Goal: Task Accomplishment & Management: Manage account settings

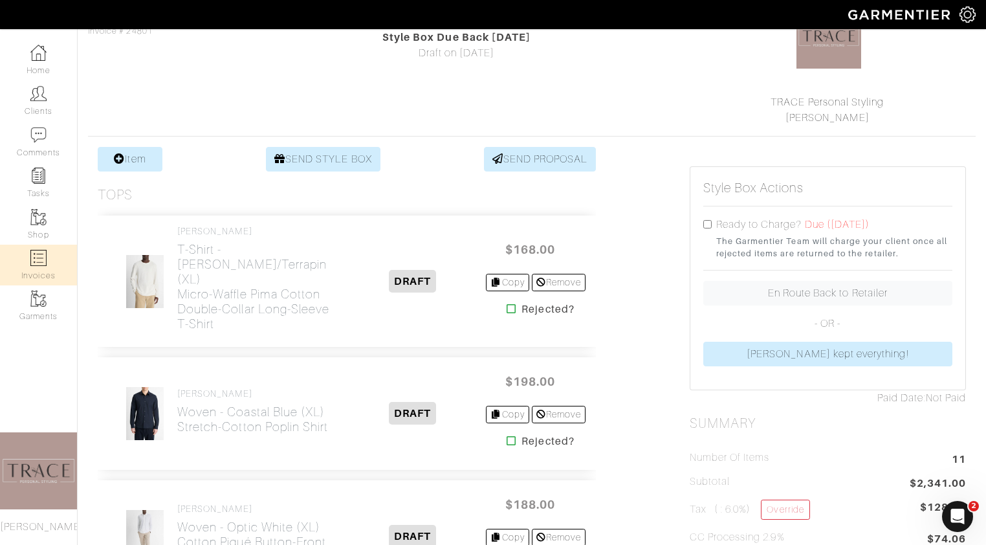
click at [52, 259] on link "Invoices" at bounding box center [38, 264] width 77 height 41
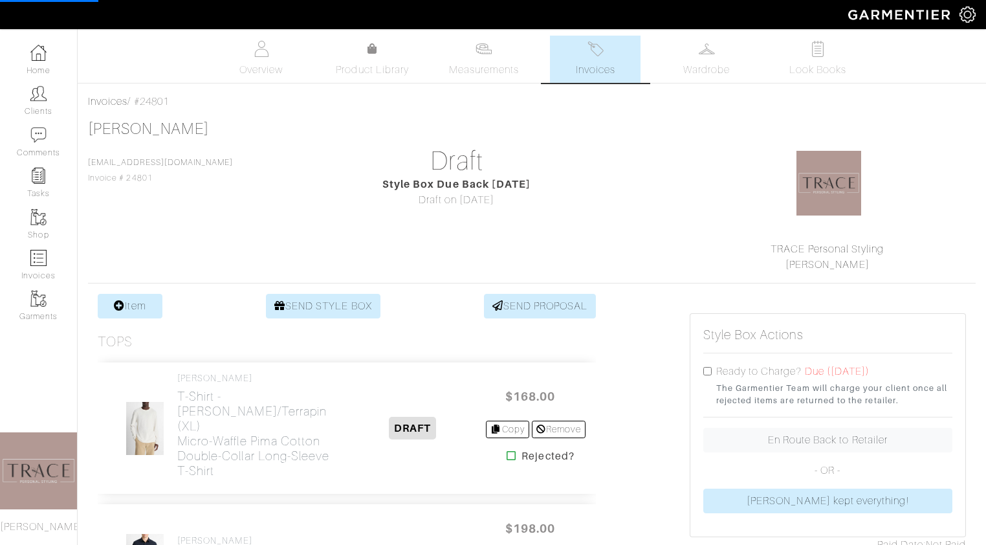
select select
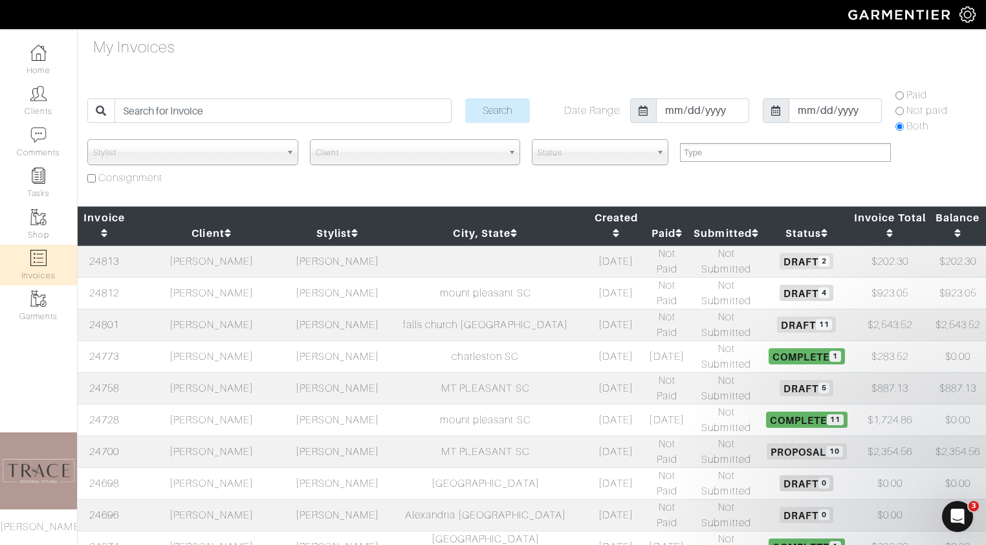
click at [234, 245] on td "Maddie Gregory" at bounding box center [212, 261] width 162 height 32
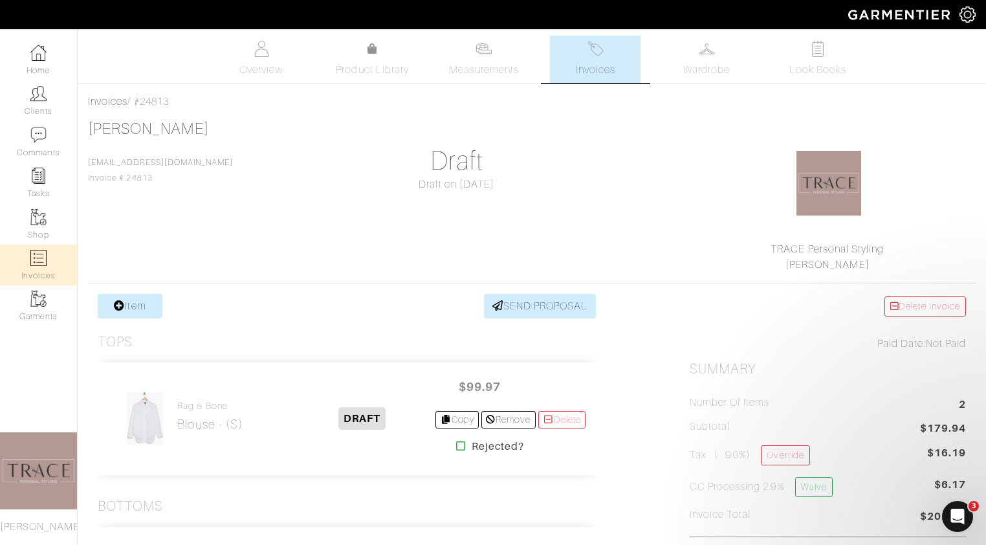
click at [47, 257] on link "Invoices" at bounding box center [38, 264] width 77 height 41
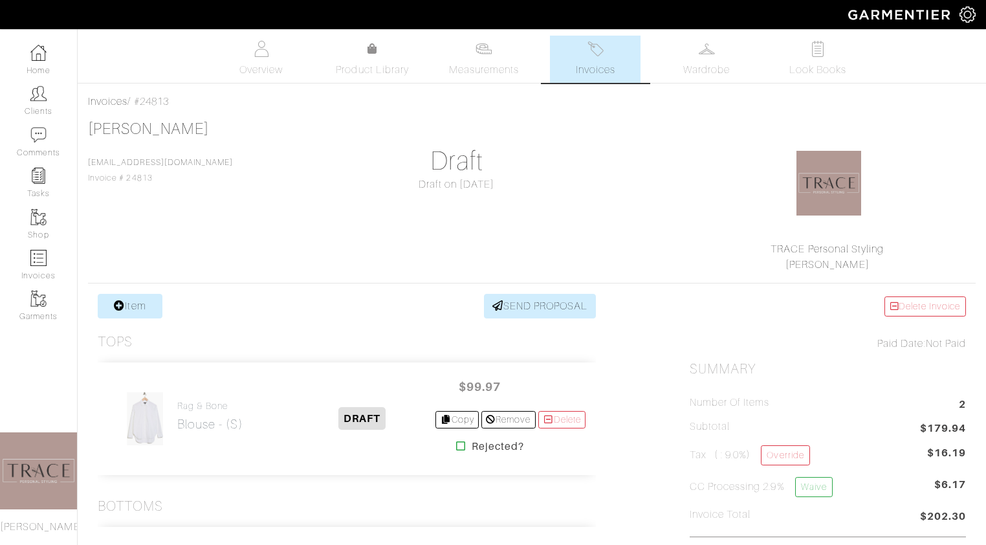
select select
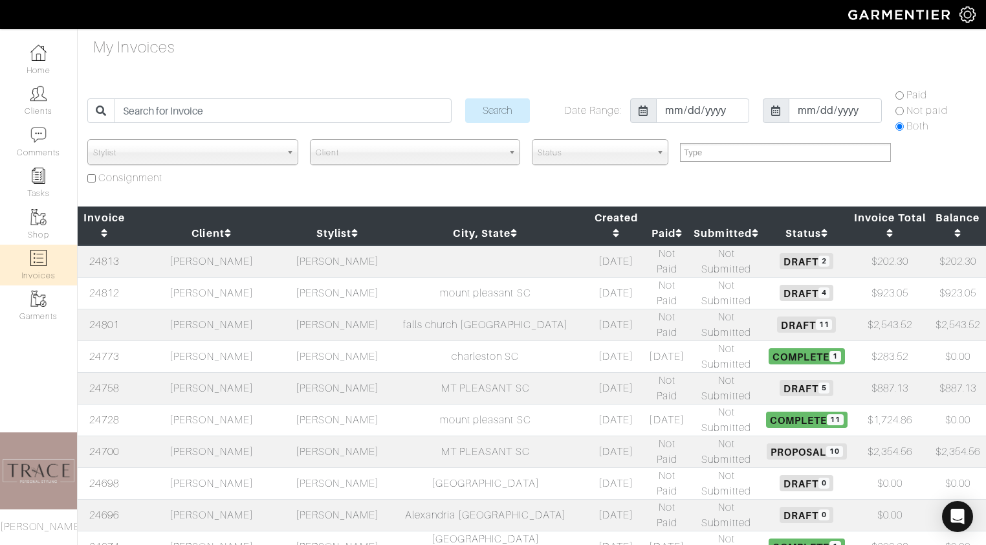
click at [195, 372] on td "[PERSON_NAME]" at bounding box center [212, 388] width 162 height 32
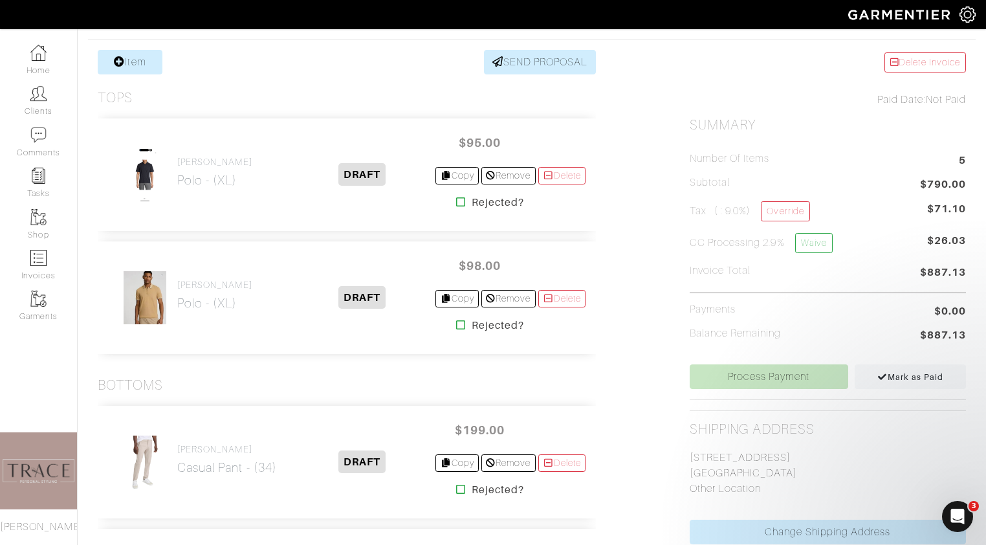
scroll to position [208, 0]
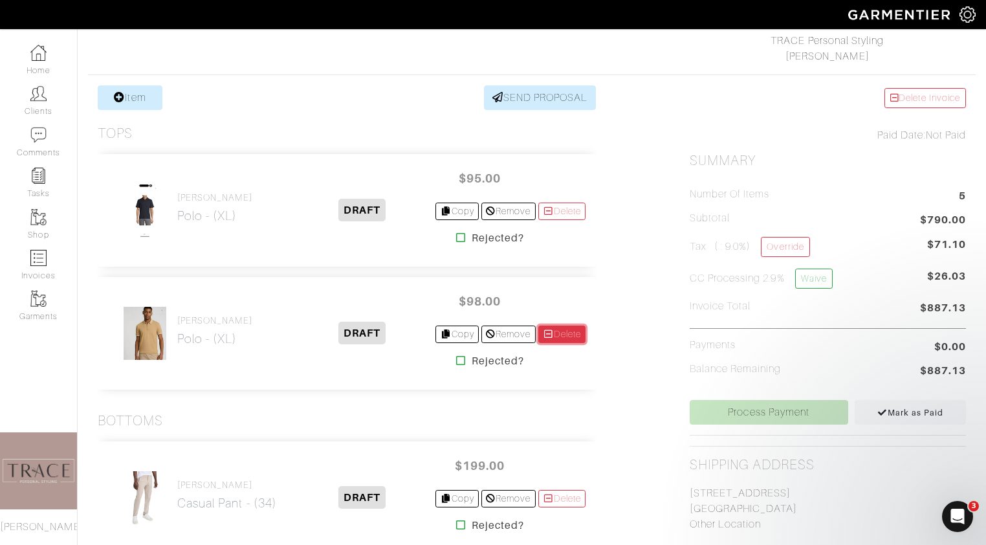
click at [579, 333] on link "Delete" at bounding box center [562, 333] width 48 height 17
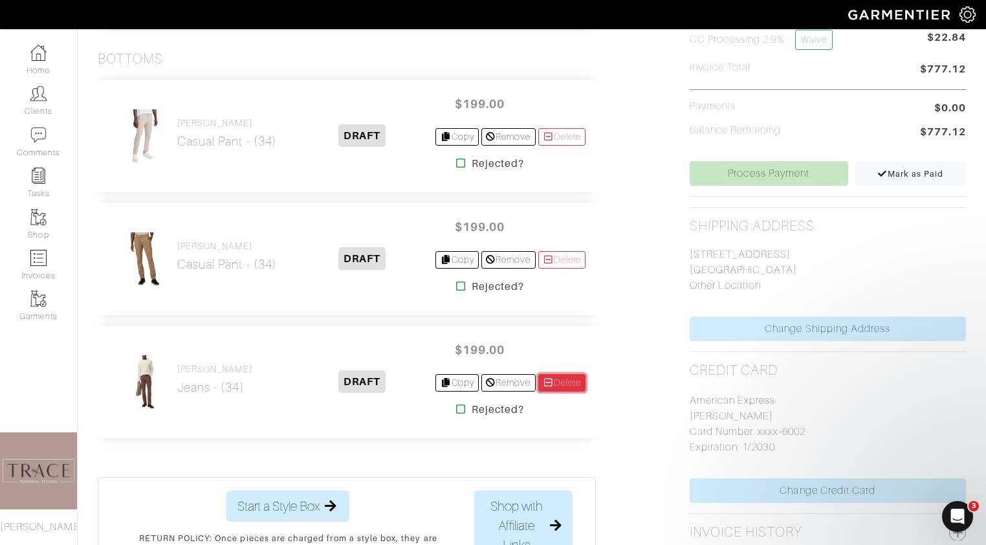
click at [567, 384] on link "Delete" at bounding box center [562, 382] width 48 height 17
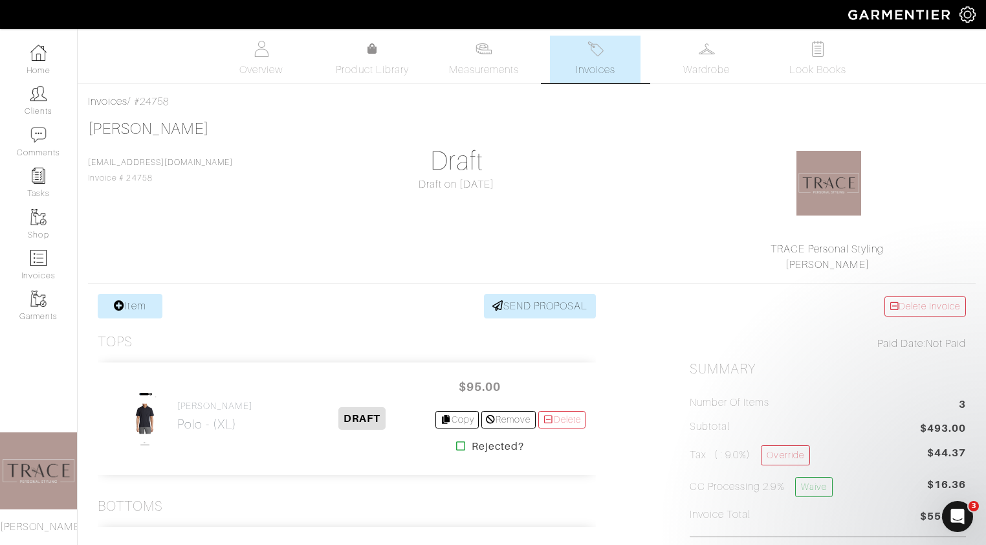
click at [618, 59] on link "Invoices" at bounding box center [595, 59] width 91 height 47
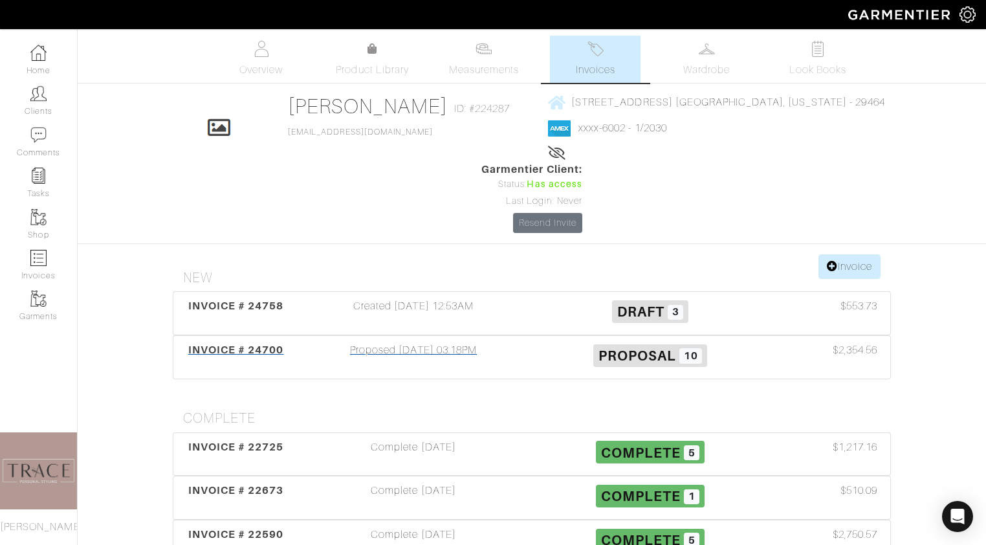
click at [415, 342] on div "Proposed 10/03/25 03:18PM" at bounding box center [413, 357] width 237 height 30
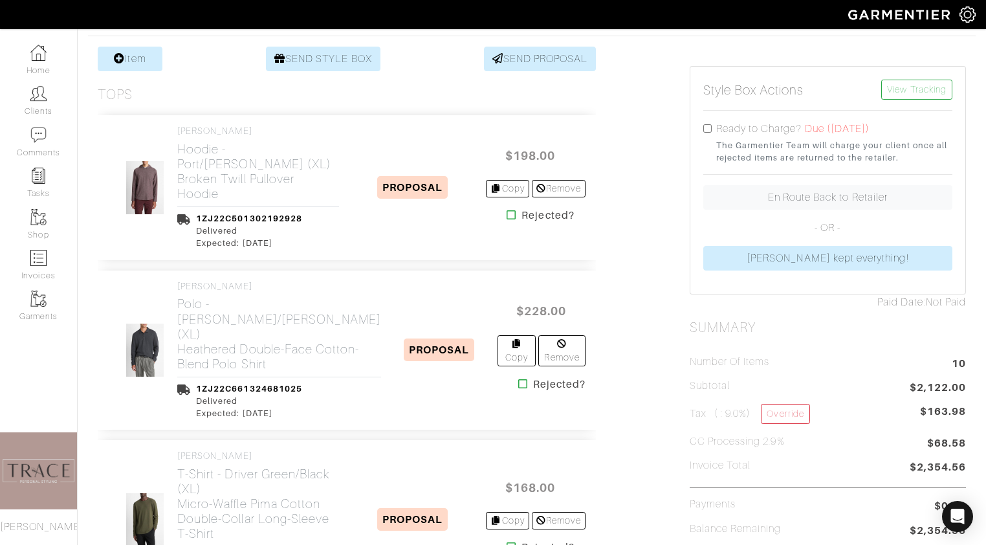
scroll to position [260, 0]
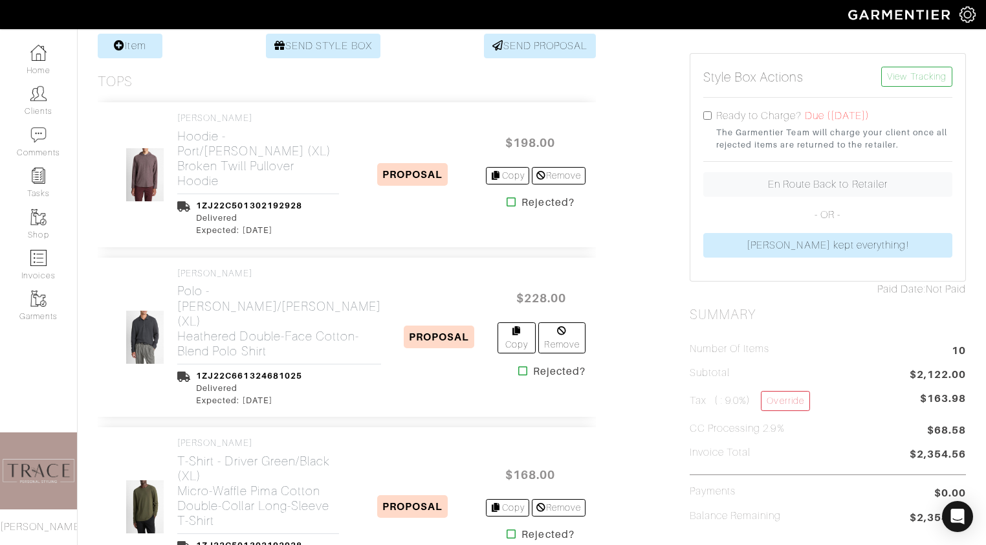
click at [518, 365] on icon at bounding box center [523, 370] width 10 height 10
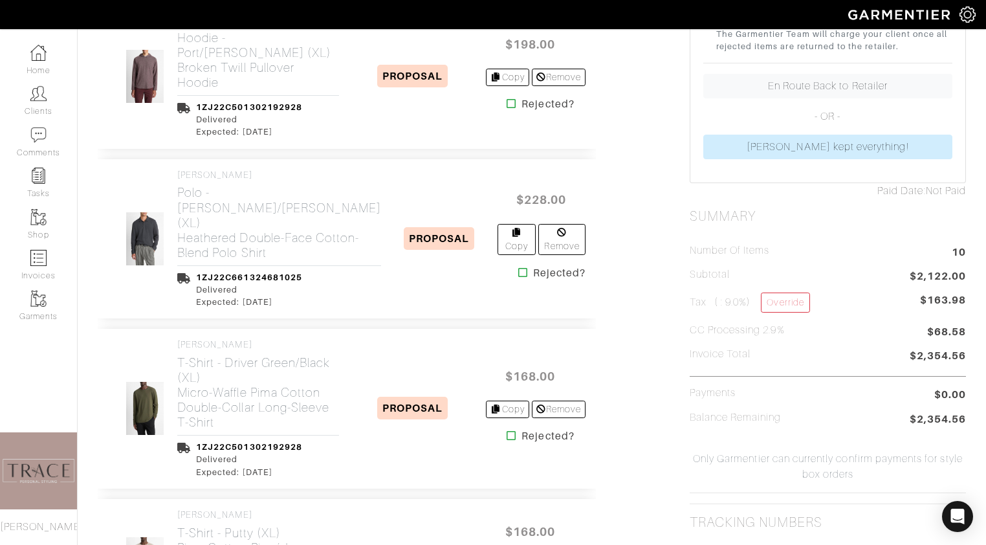
scroll to position [434, 0]
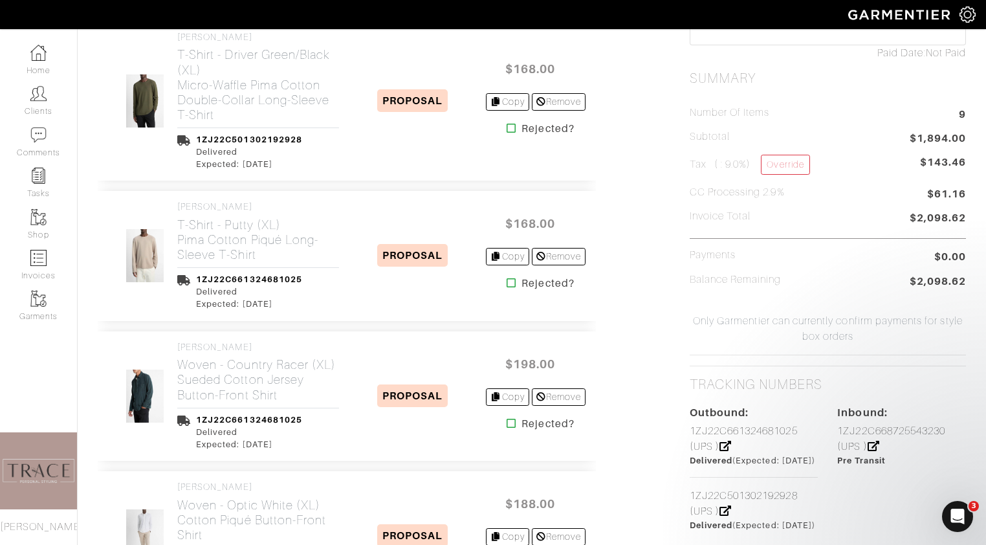
click at [506, 283] on icon at bounding box center [511, 282] width 10 height 10
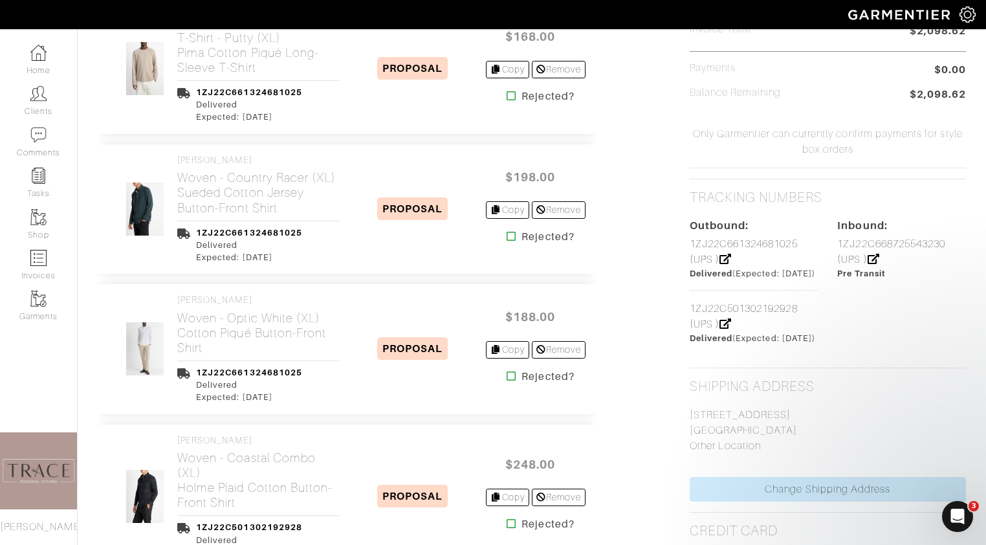
scroll to position [684, 0]
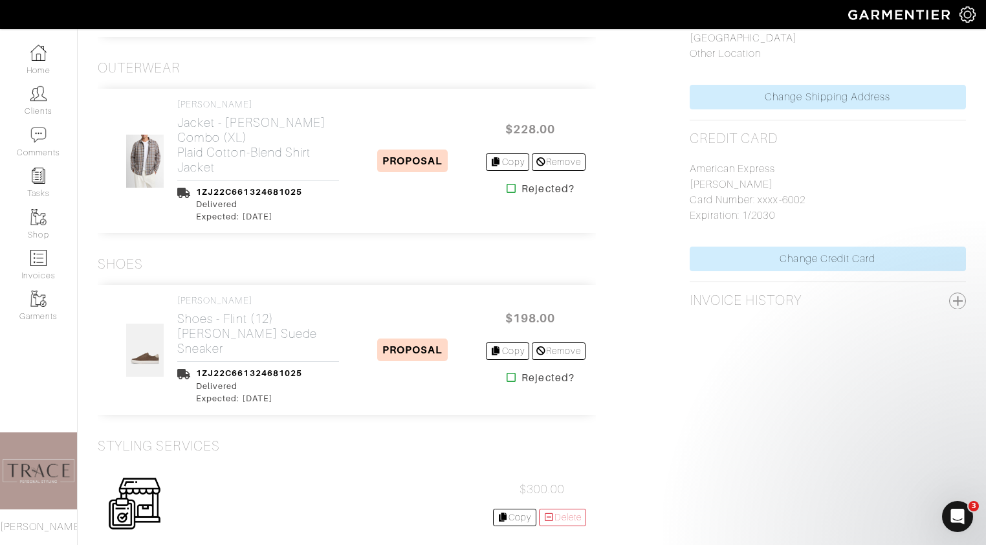
scroll to position [1077, 0]
click at [140, 168] on img at bounding box center [144, 159] width 39 height 54
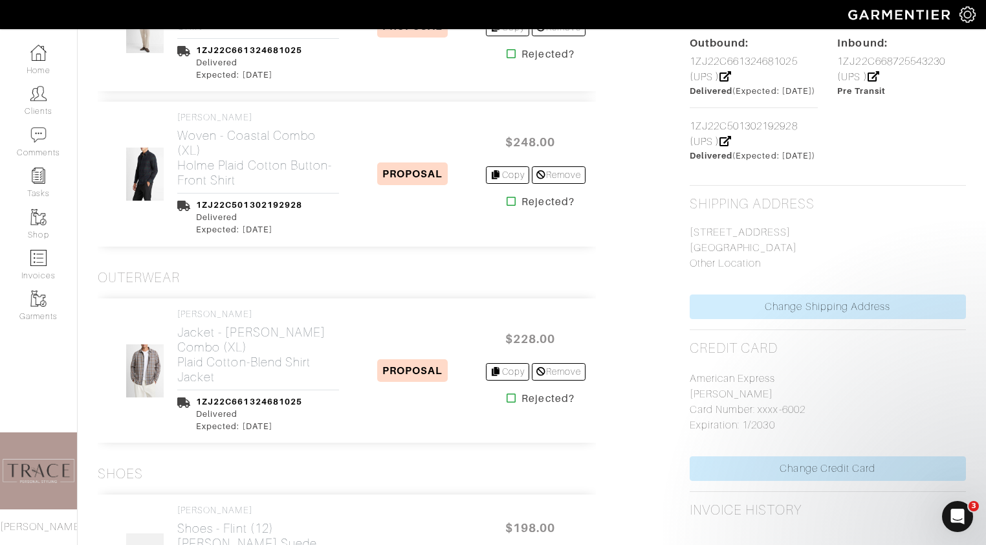
scroll to position [867, 0]
click at [507, 200] on icon at bounding box center [511, 200] width 10 height 10
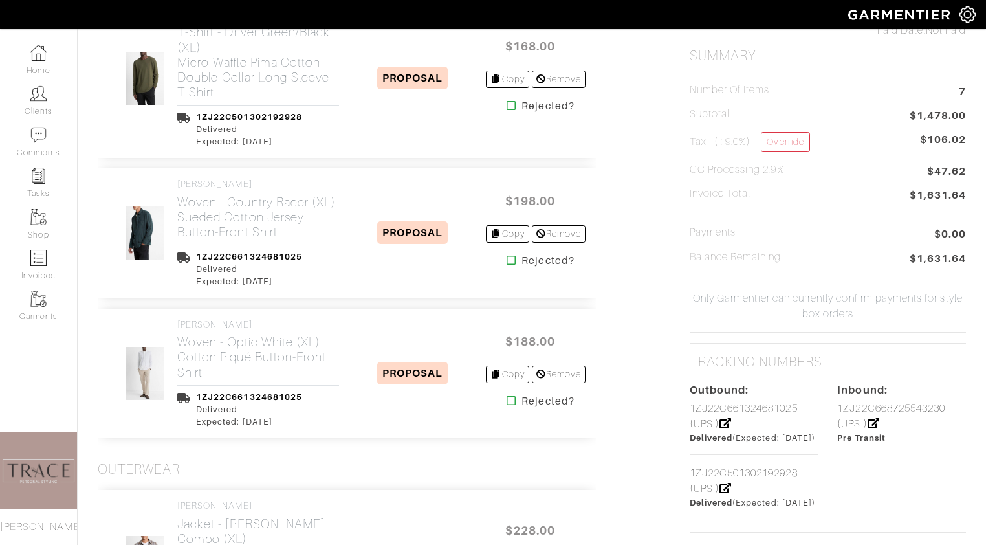
scroll to position [568, 0]
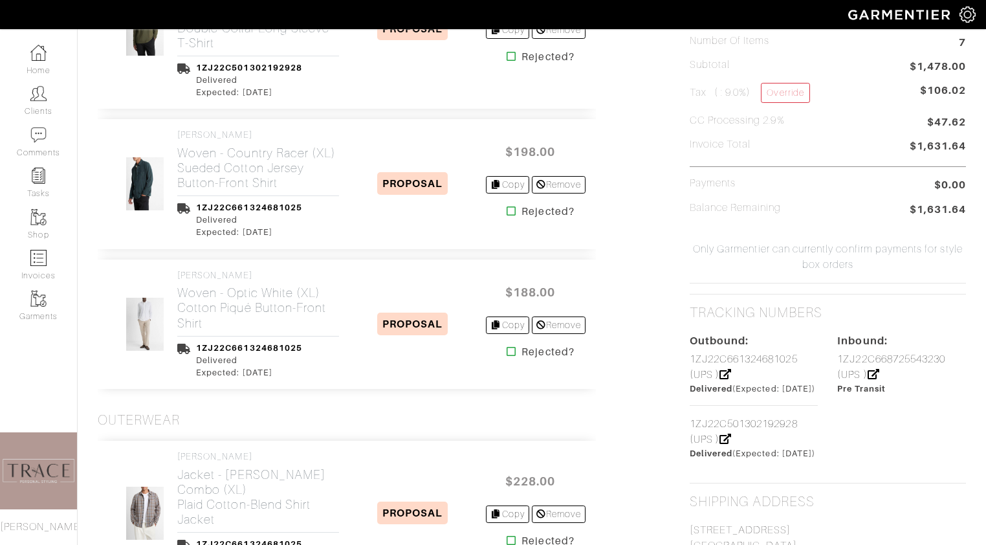
click at [509, 349] on icon at bounding box center [511, 351] width 10 height 10
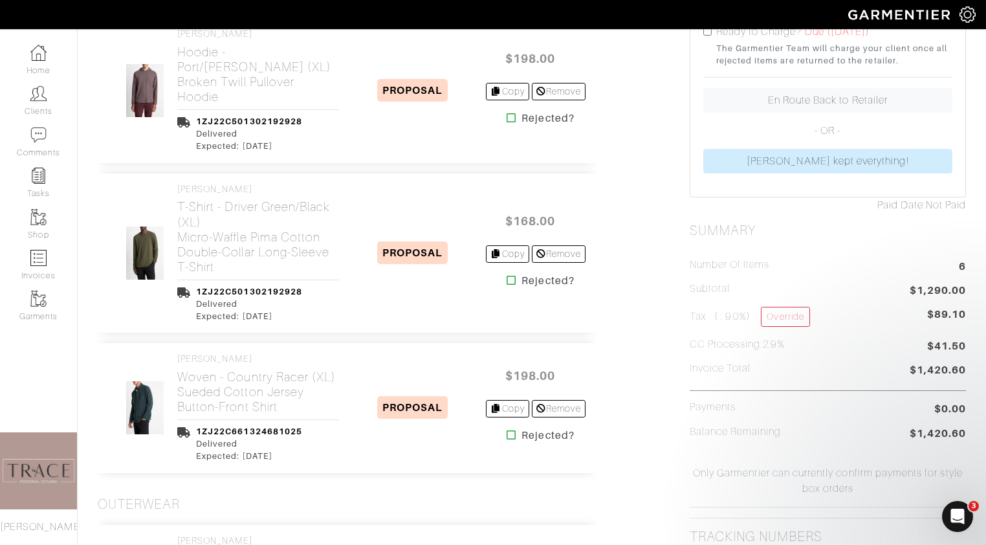
scroll to position [323, 0]
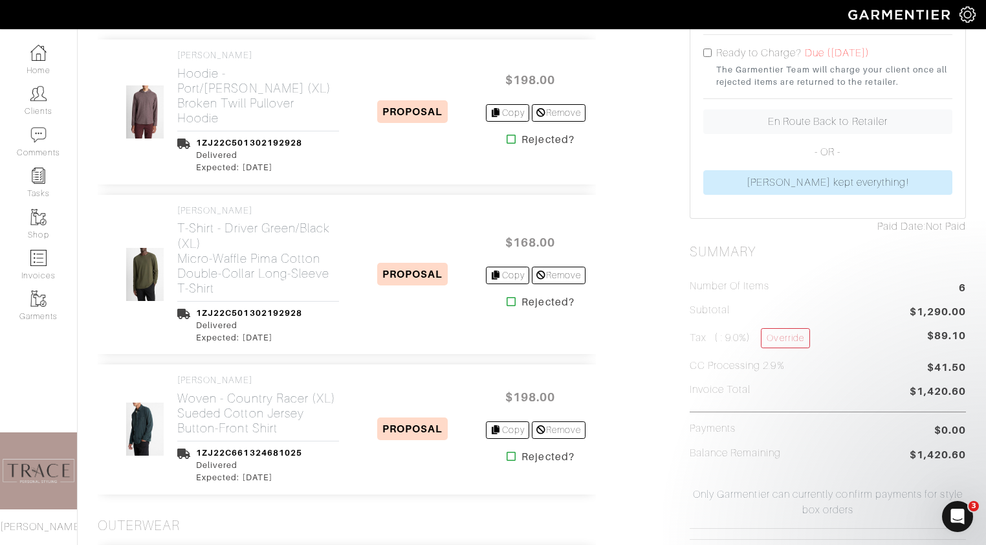
click at [507, 458] on icon at bounding box center [511, 456] width 10 height 10
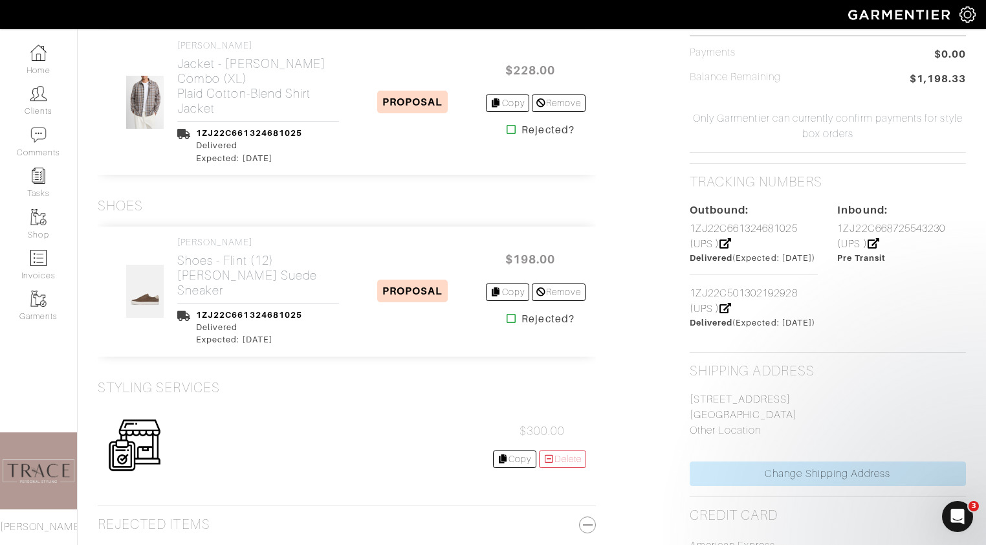
scroll to position [689, 0]
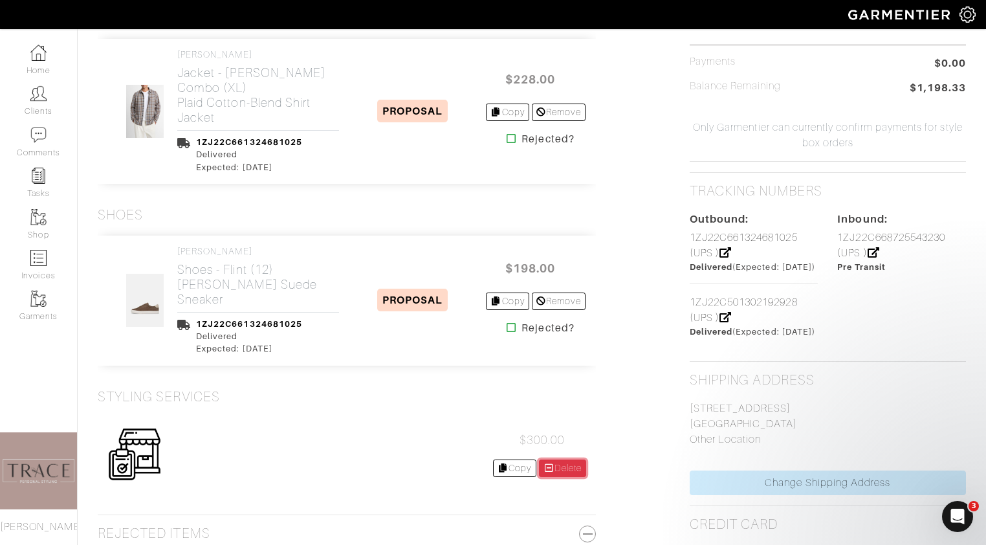
click at [558, 459] on link "Delete" at bounding box center [563, 467] width 48 height 17
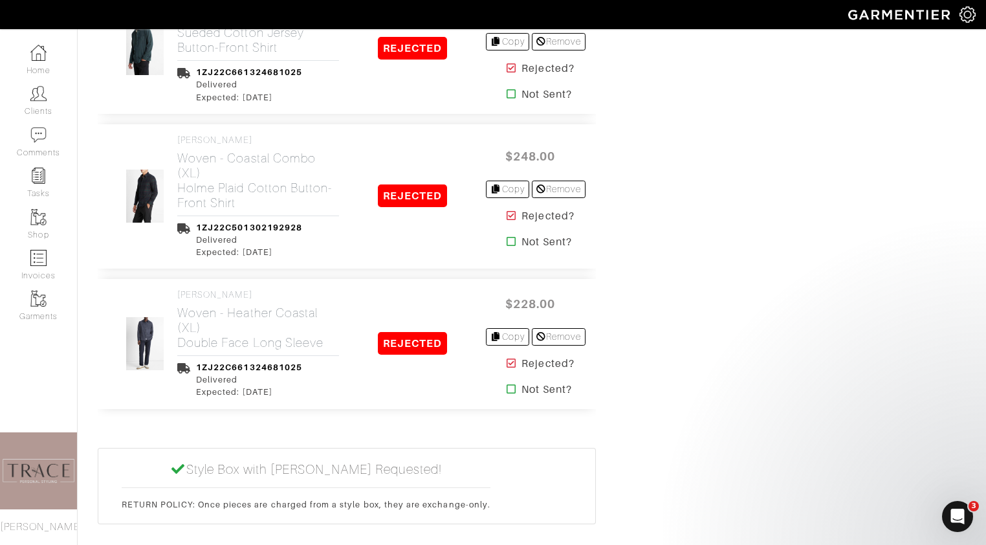
scroll to position [1735, 0]
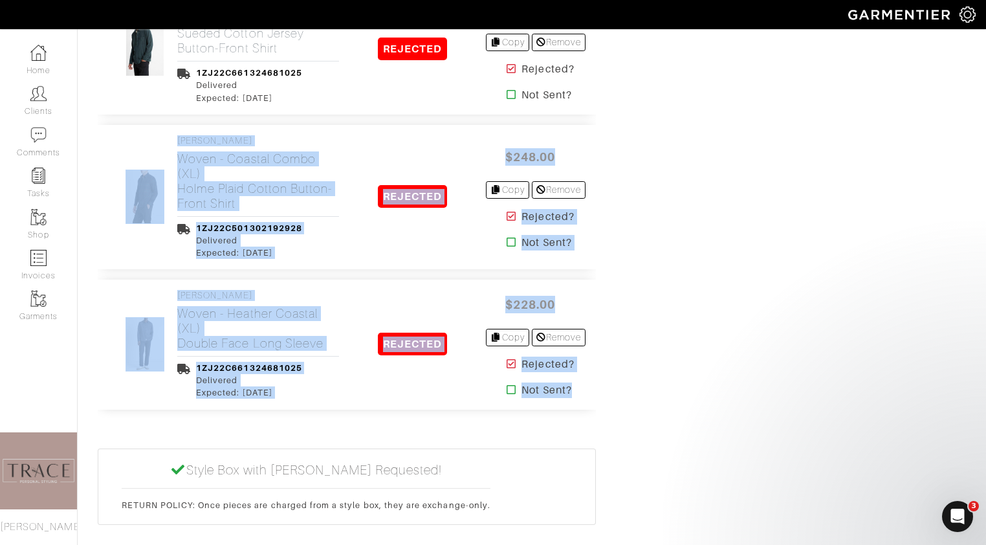
drag, startPoint x: 103, startPoint y: 97, endPoint x: 596, endPoint y: 386, distance: 571.9
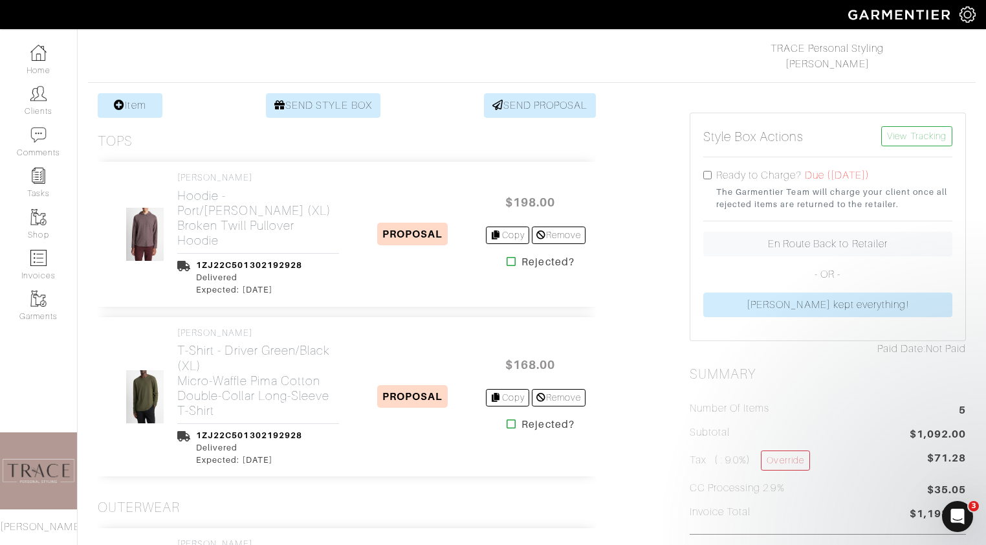
scroll to position [0, 0]
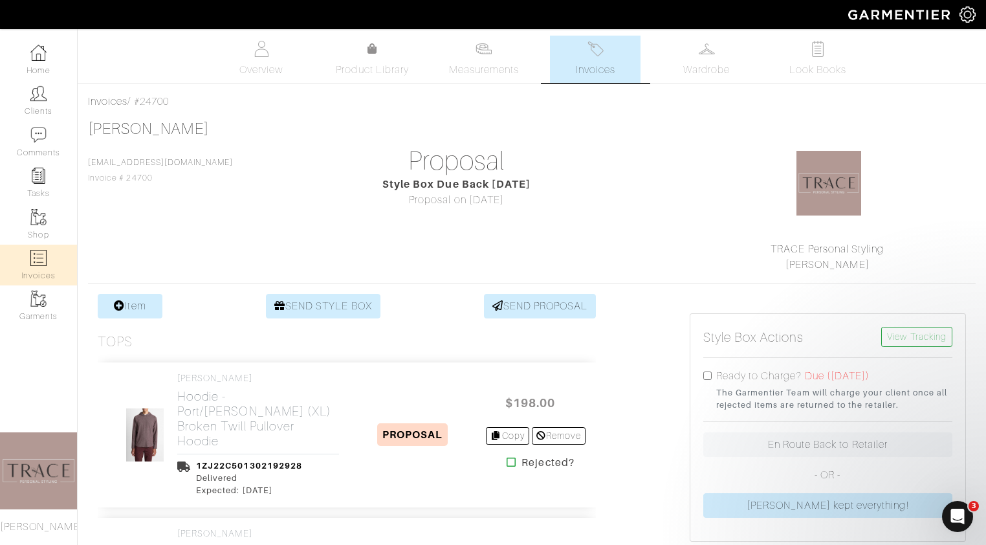
click at [37, 272] on link "Invoices" at bounding box center [38, 264] width 77 height 41
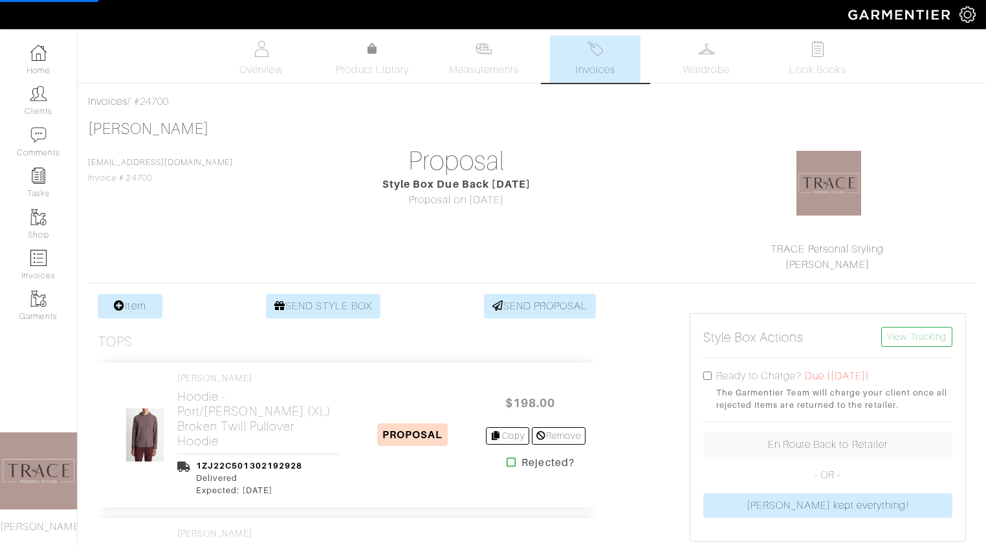
select select
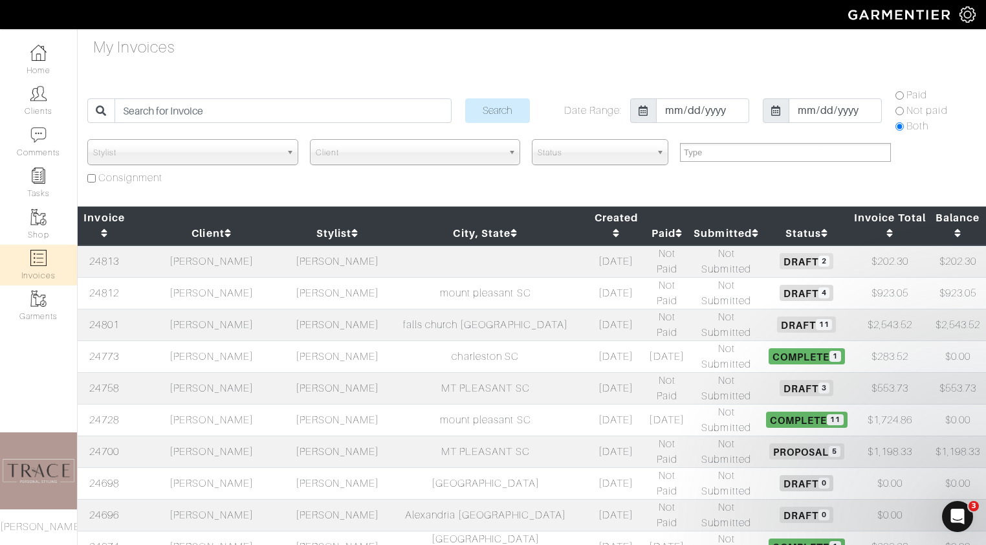
click at [243, 308] on td "[PERSON_NAME]" at bounding box center [212, 324] width 162 height 32
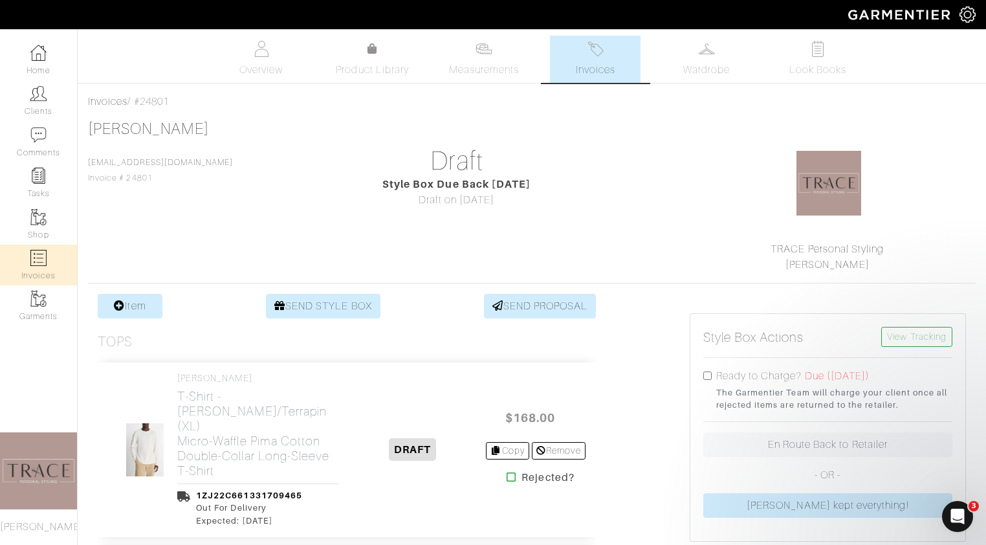
click at [43, 263] on img at bounding box center [38, 258] width 16 height 16
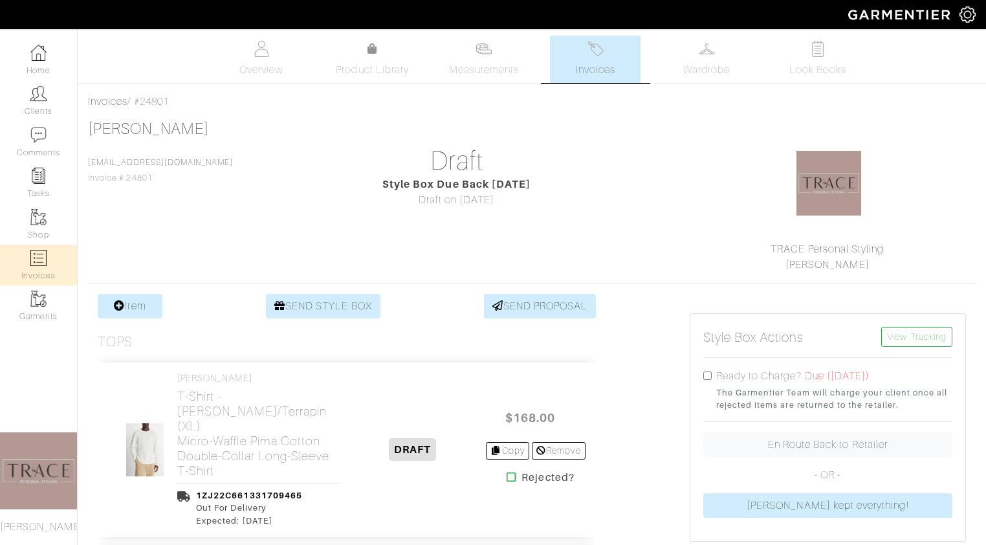
select select
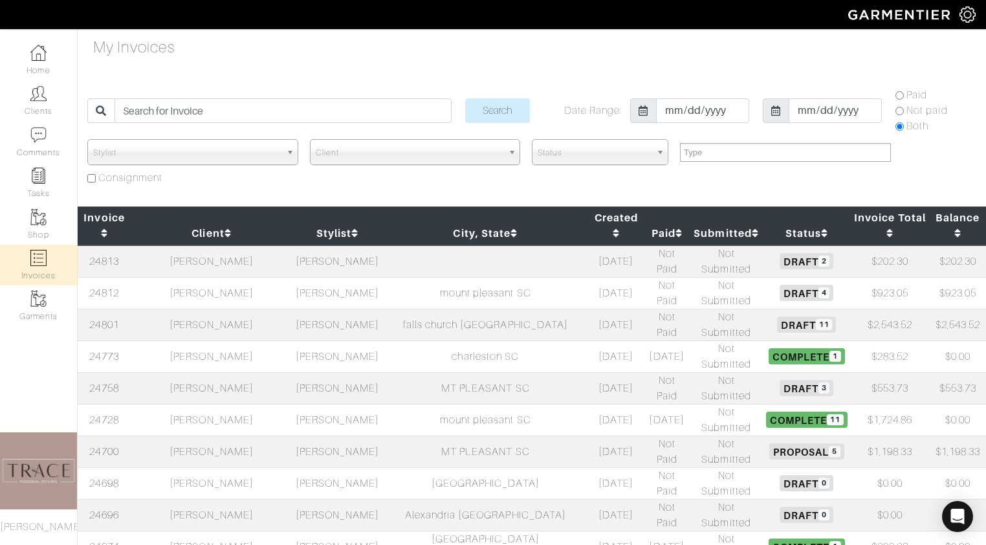
click at [196, 277] on td "[PERSON_NAME]" at bounding box center [212, 293] width 162 height 32
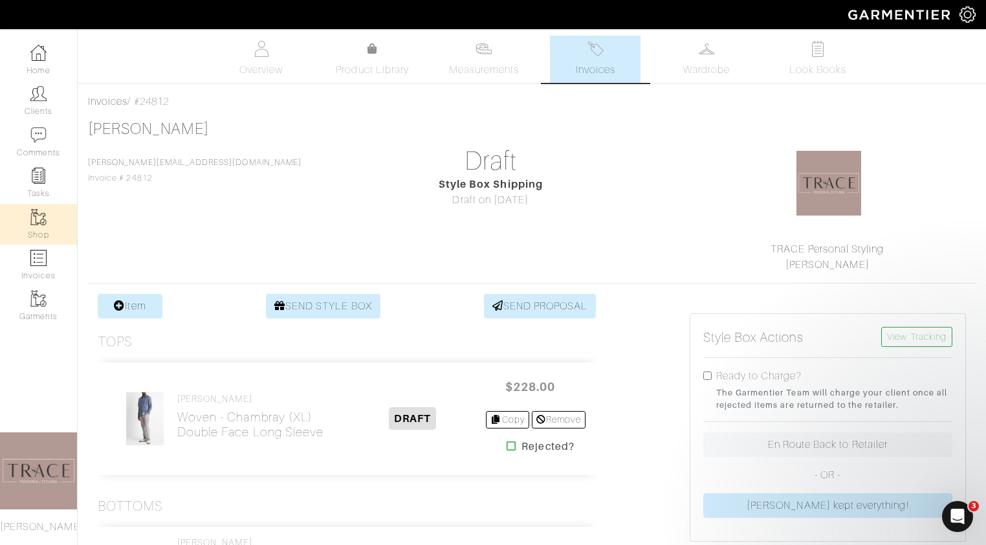
click at [40, 229] on link "Shop" at bounding box center [38, 224] width 77 height 41
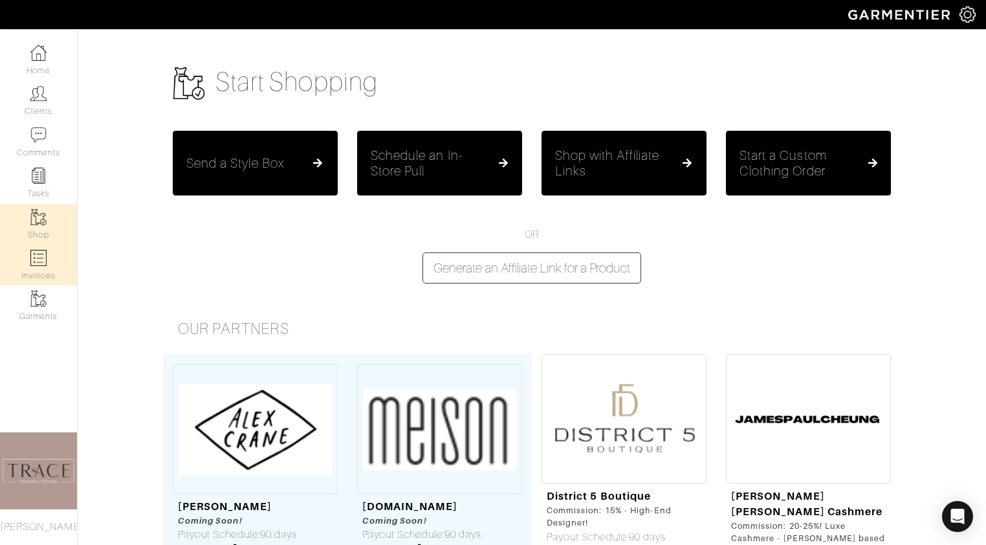
click at [40, 266] on link "Invoices" at bounding box center [38, 264] width 77 height 41
select select
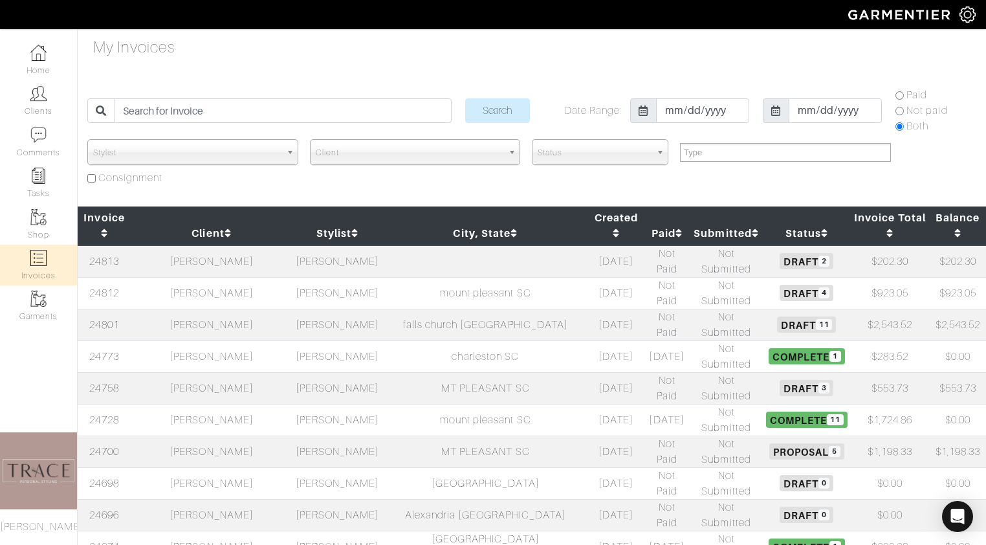
click at [230, 245] on td "[PERSON_NAME]" at bounding box center [212, 261] width 162 height 32
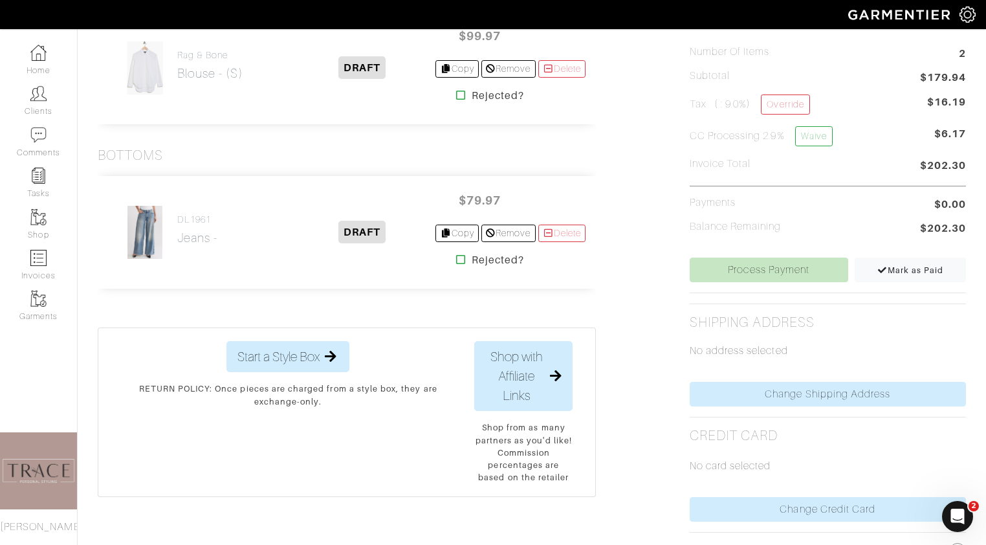
scroll to position [426, 0]
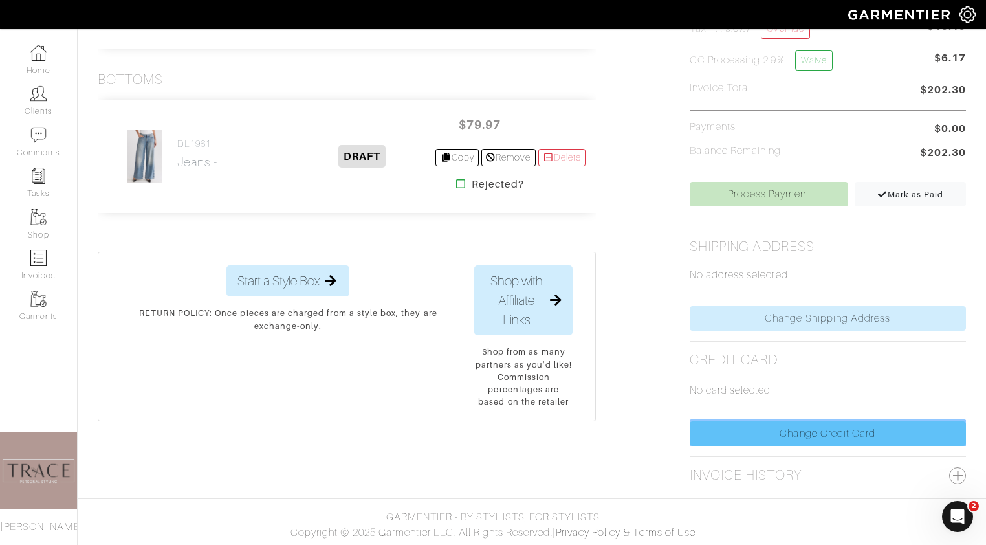
click at [763, 441] on link "Change Credit Card" at bounding box center [827, 433] width 276 height 25
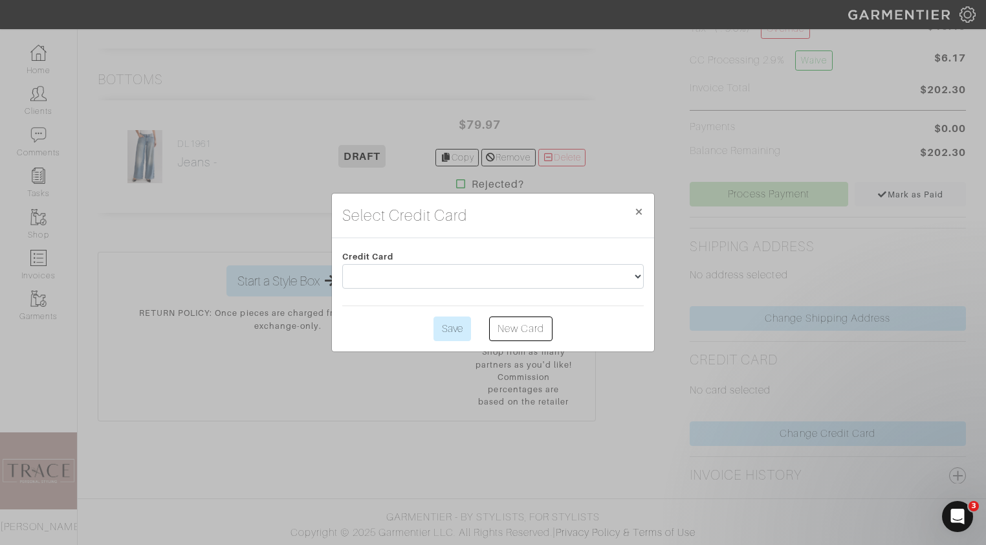
scroll to position [0, 0]
click at [513, 327] on link "New Card" at bounding box center [520, 328] width 63 height 25
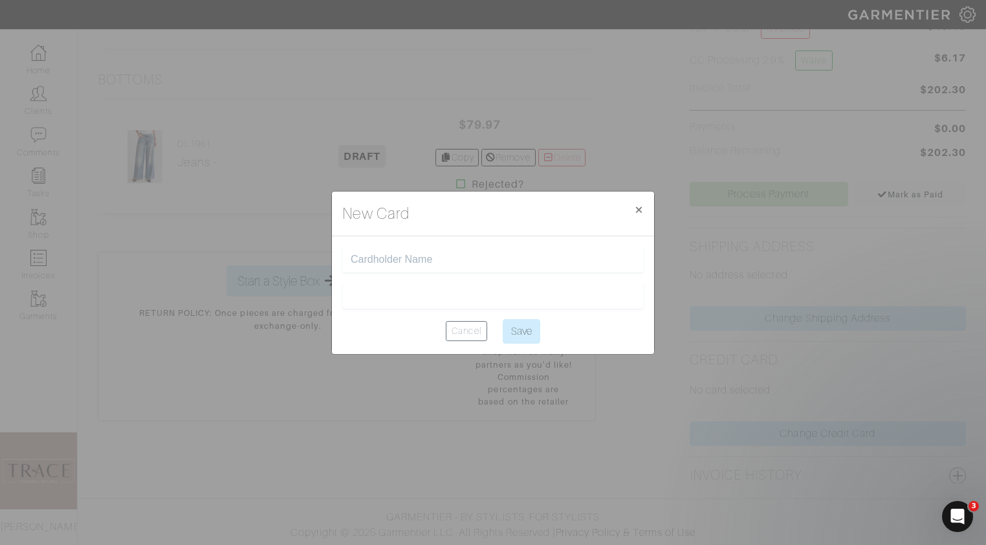
click at [429, 260] on input "text" at bounding box center [493, 260] width 285 height 12
type input "maddie gregory"
click at [533, 330] on input "Save" at bounding box center [522, 331] width 38 height 25
type input "Saving..."
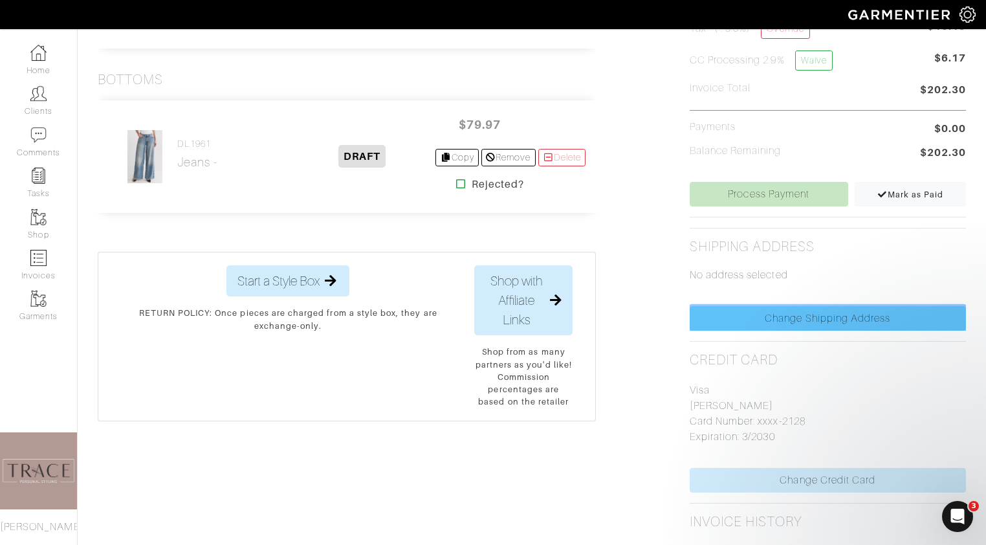
click at [859, 324] on link "Change Shipping Address" at bounding box center [827, 318] width 276 height 25
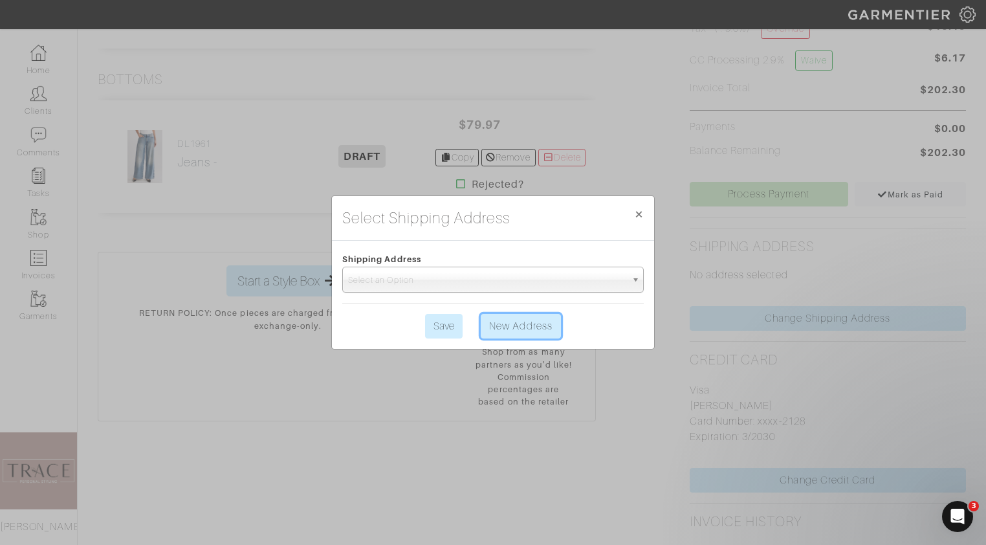
click at [545, 326] on link "New Address" at bounding box center [521, 326] width 80 height 25
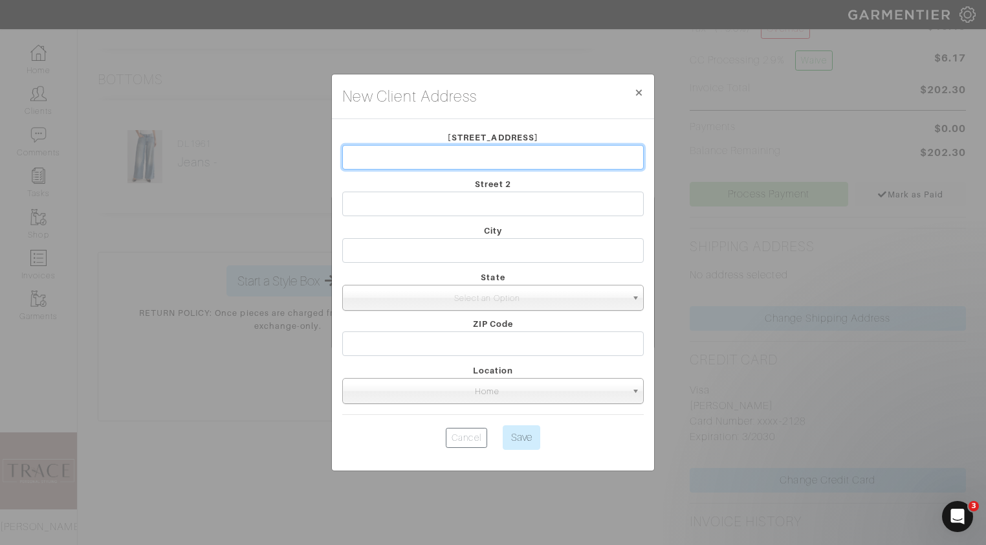
click at [517, 163] on input "text" at bounding box center [492, 157] width 301 height 25
type input "2"
type input "1254 Ames Way"
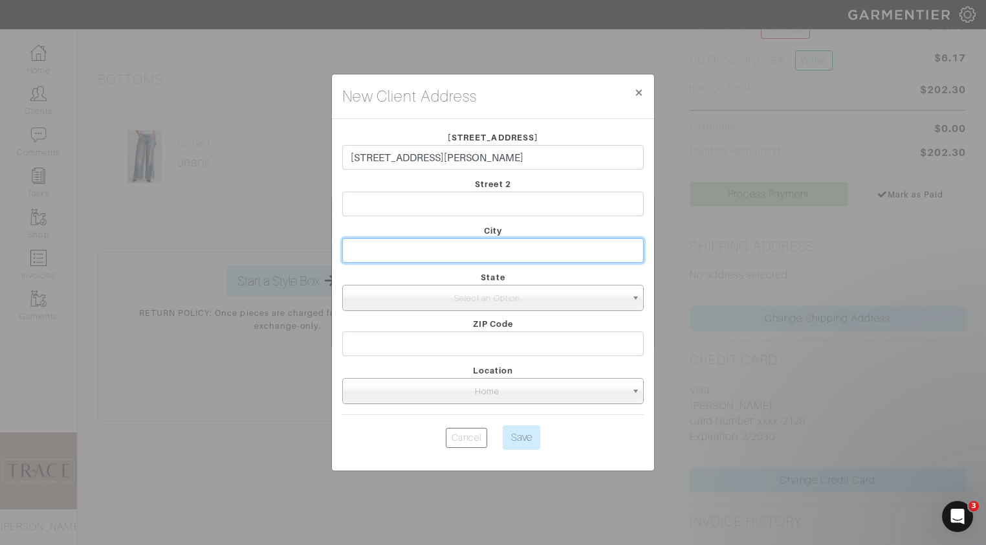
click at [530, 244] on input "text" at bounding box center [492, 250] width 301 height 25
type input "mount pleasant"
click at [459, 301] on span "Select an Option" at bounding box center [487, 298] width 278 height 26
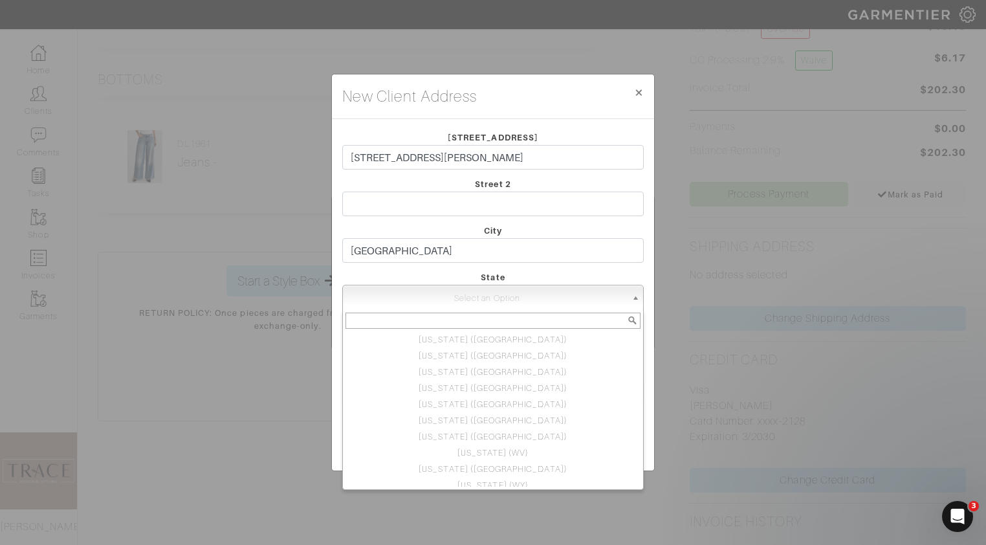
scroll to position [613, 0]
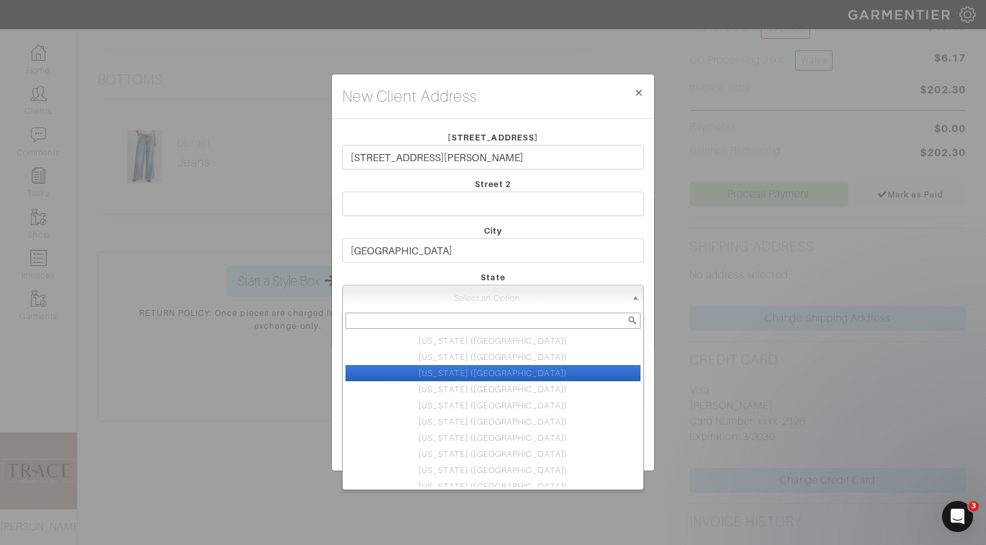
click at [483, 373] on li "South Carolina (SC)" at bounding box center [492, 373] width 295 height 16
select select "41"
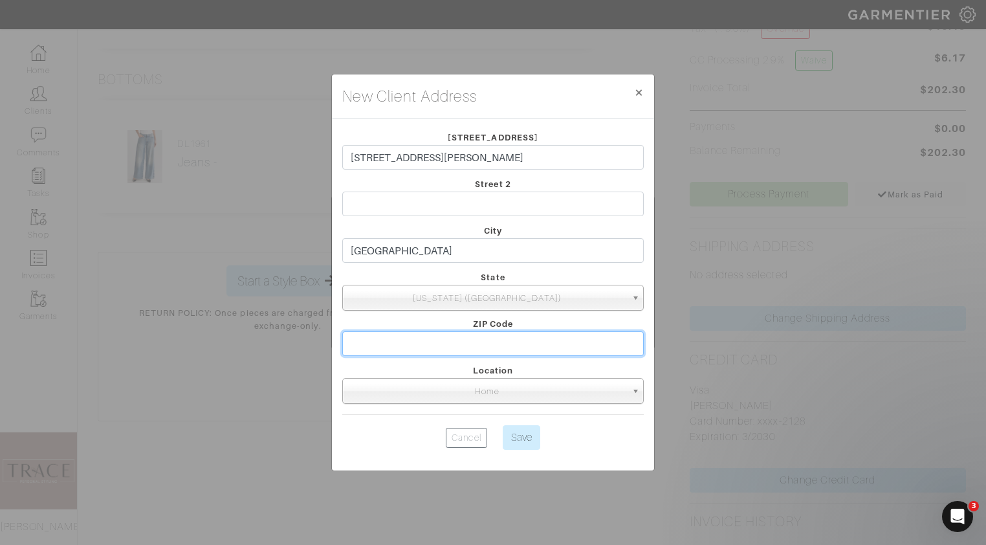
click at [486, 345] on input "text" at bounding box center [492, 343] width 301 height 25
type input "29466"
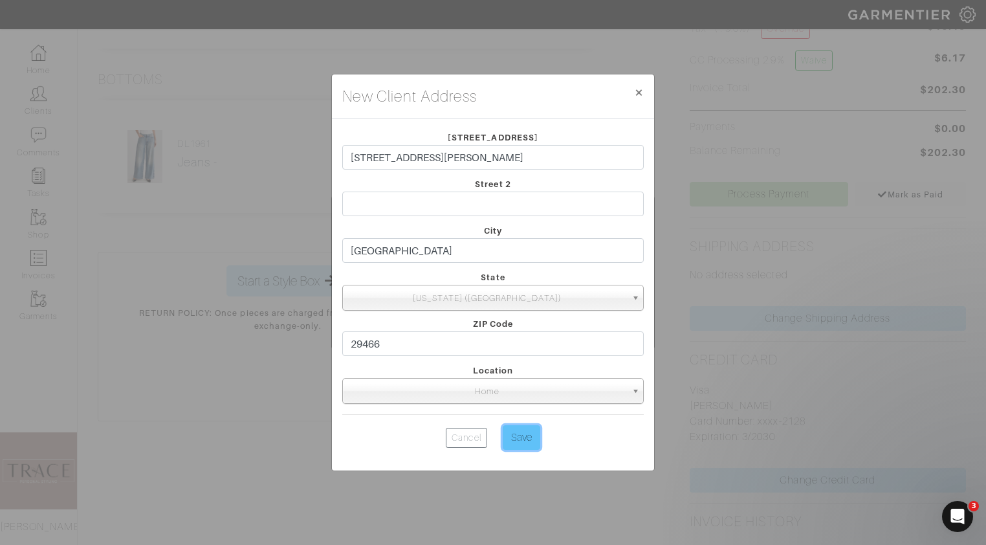
click at [523, 442] on input "Save" at bounding box center [522, 437] width 38 height 25
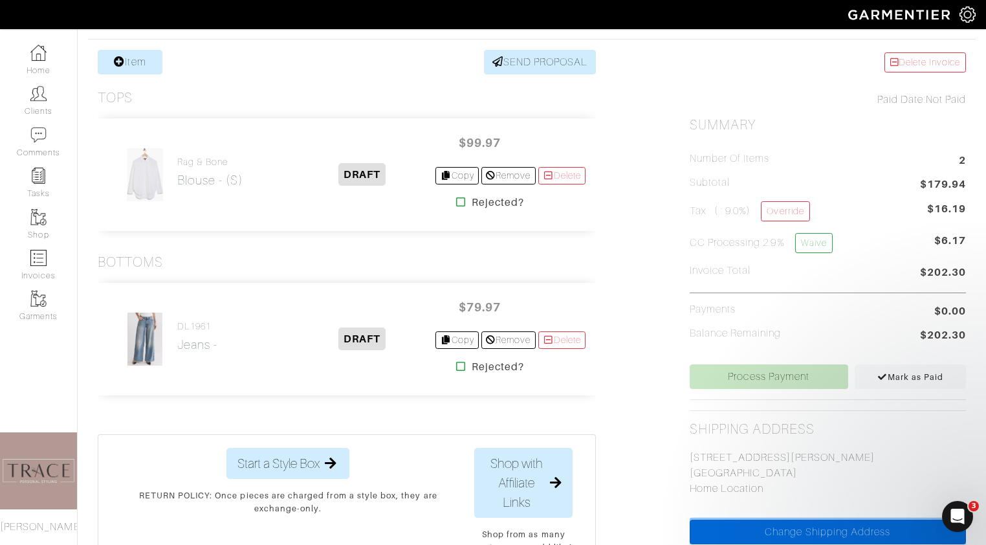
scroll to position [241, 0]
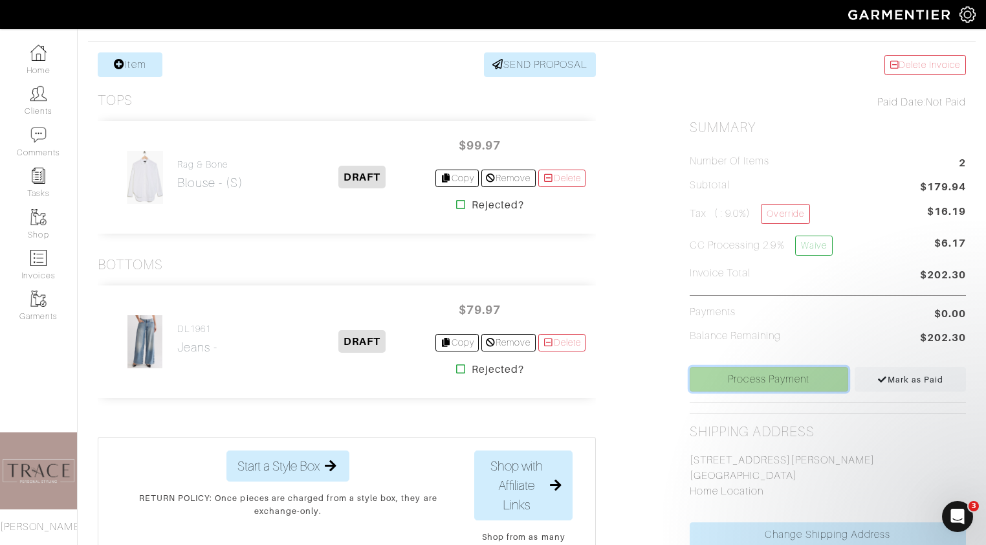
click at [770, 378] on link "Process Payment" at bounding box center [768, 379] width 158 height 25
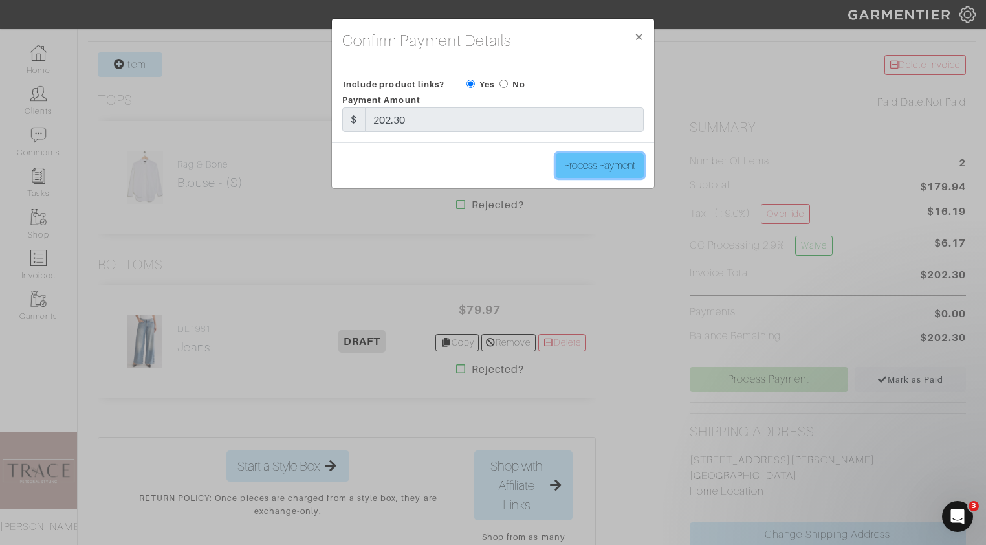
click at [594, 164] on input "Process Payment" at bounding box center [600, 165] width 88 height 25
type input "Process Payment"
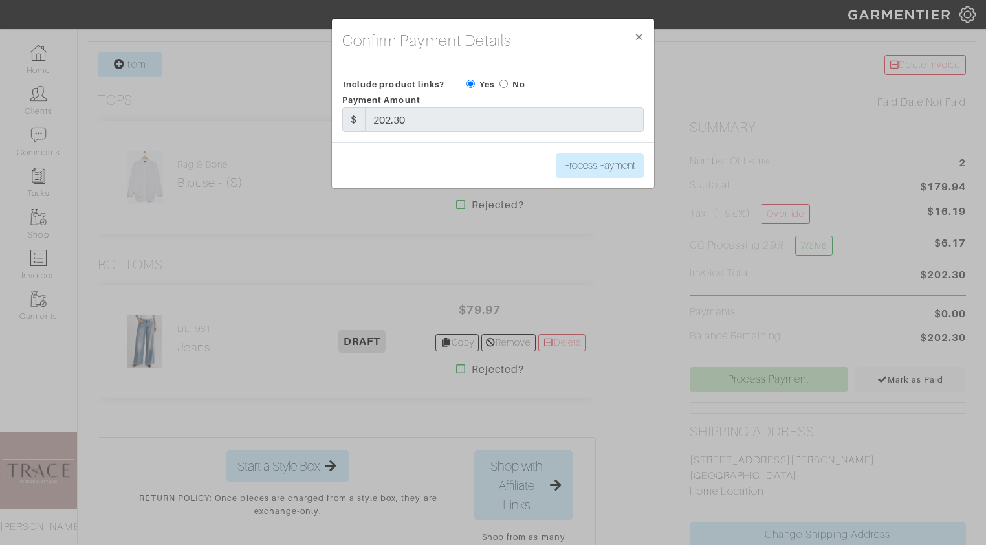
scroll to position [0, 0]
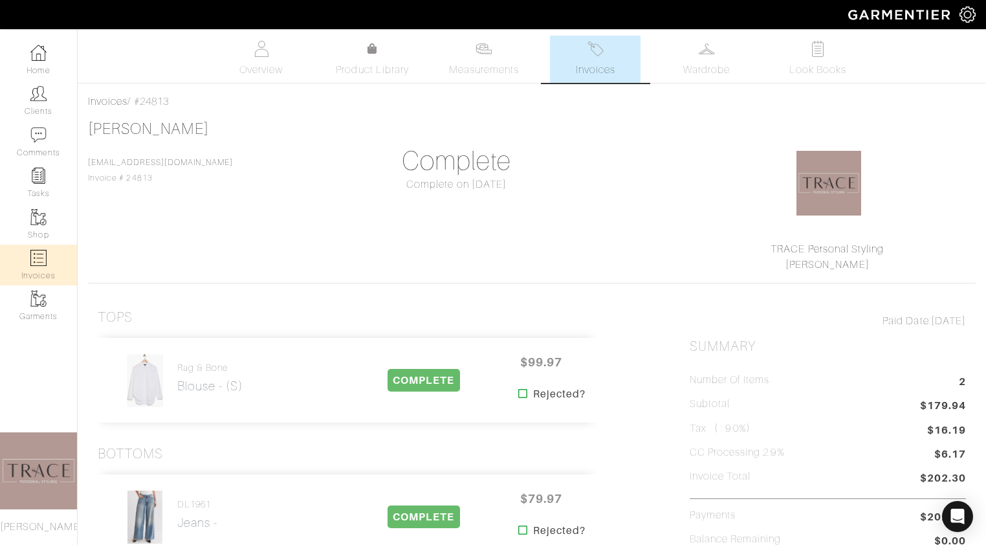
click at [23, 261] on link "Invoices" at bounding box center [38, 264] width 77 height 41
select select
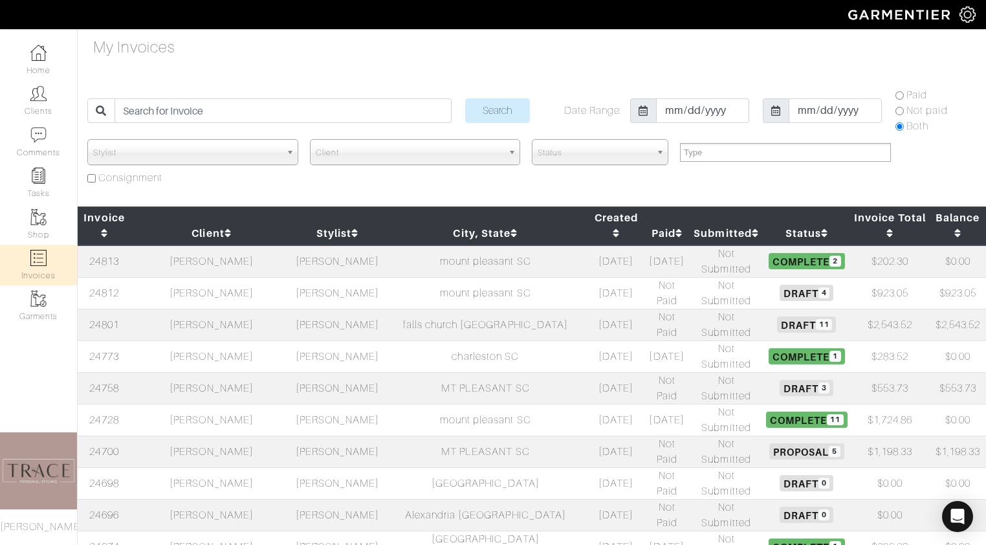
click at [231, 372] on td "[PERSON_NAME]" at bounding box center [212, 388] width 162 height 32
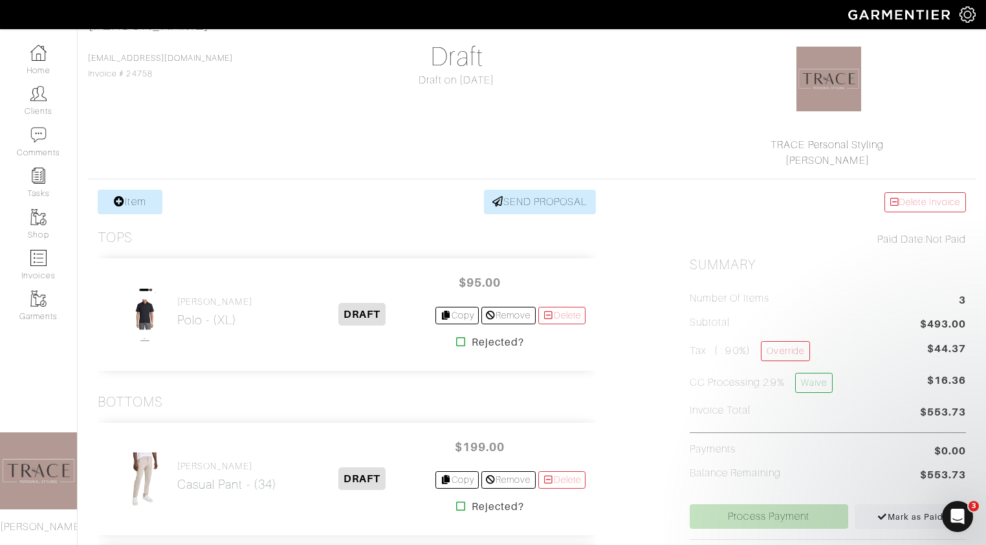
scroll to position [103, 0]
click at [47, 262] on link "Invoices" at bounding box center [38, 264] width 77 height 41
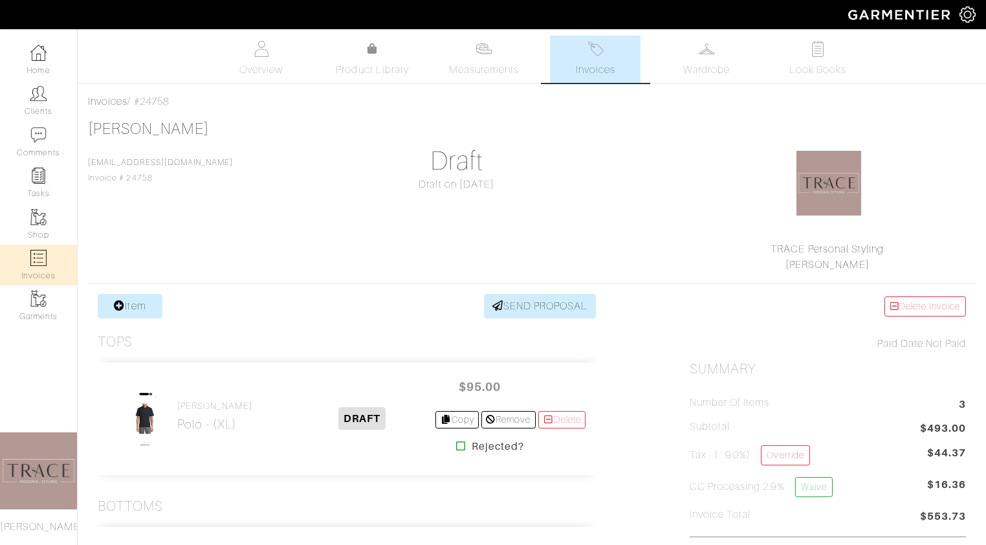
select select
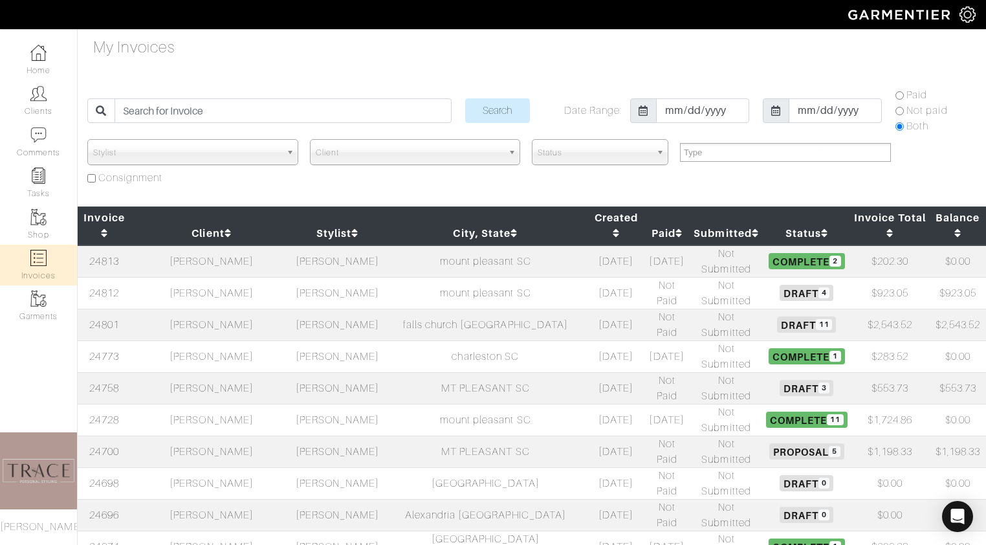
click at [314, 435] on td "[PERSON_NAME]" at bounding box center [337, 451] width 90 height 32
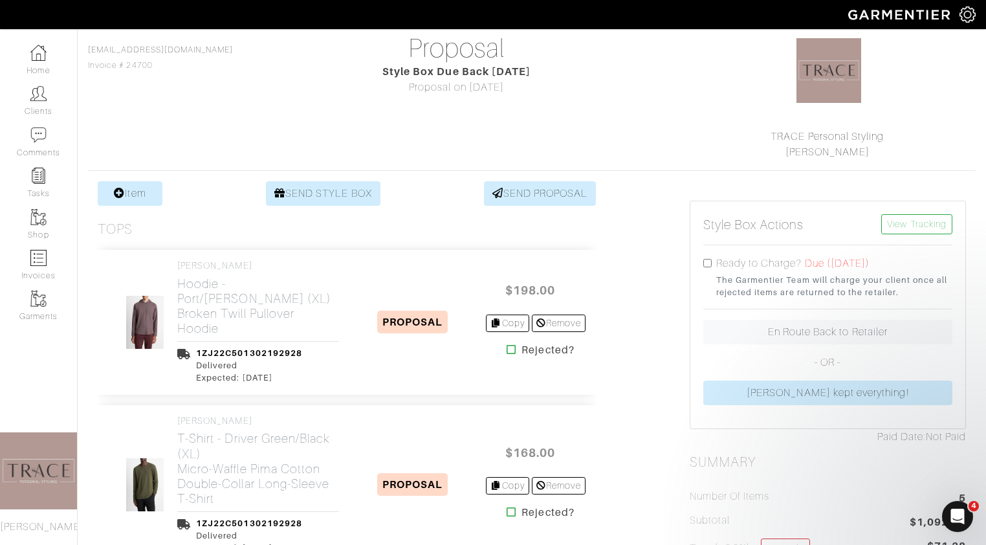
scroll to position [91, 0]
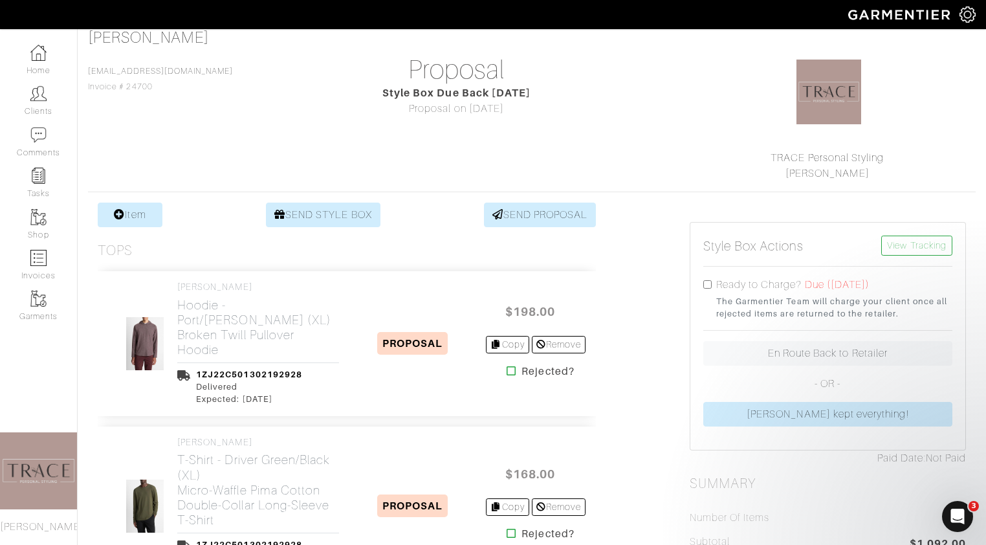
click at [707, 283] on input "checkbox" at bounding box center [707, 284] width 8 height 8
checkbox input "true"
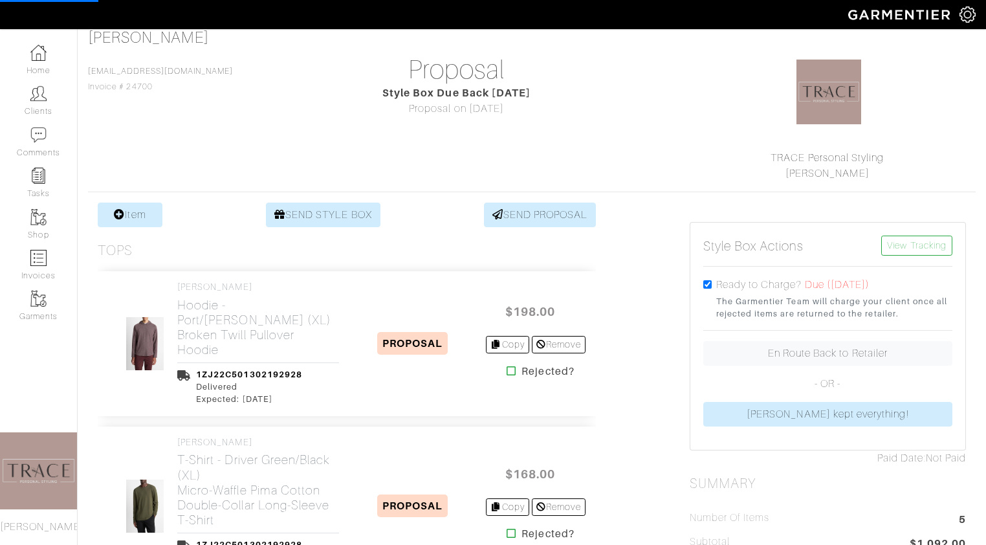
scroll to position [0, 0]
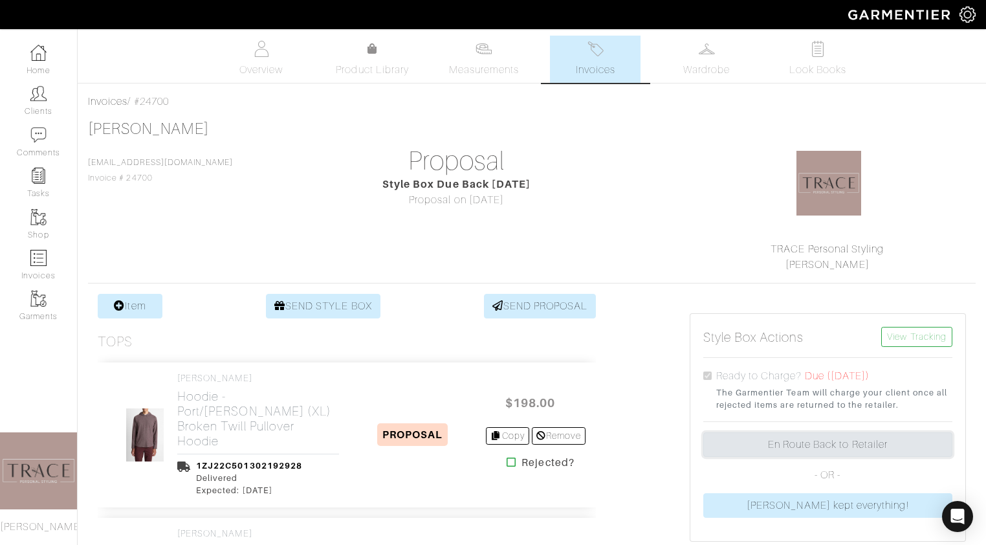
click at [826, 443] on link "En Route Back to Retailer" at bounding box center [827, 444] width 249 height 25
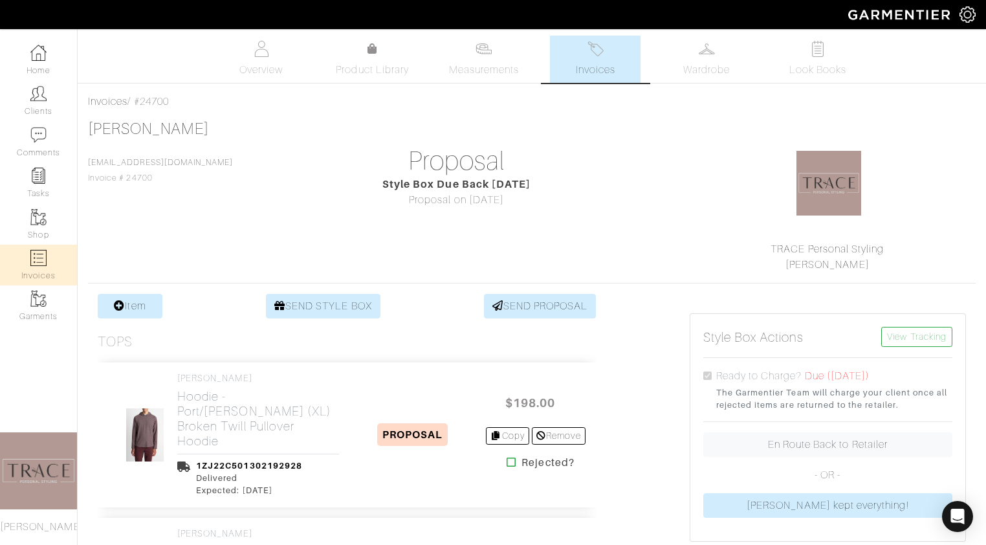
click at [48, 261] on link "Invoices" at bounding box center [38, 264] width 77 height 41
select select
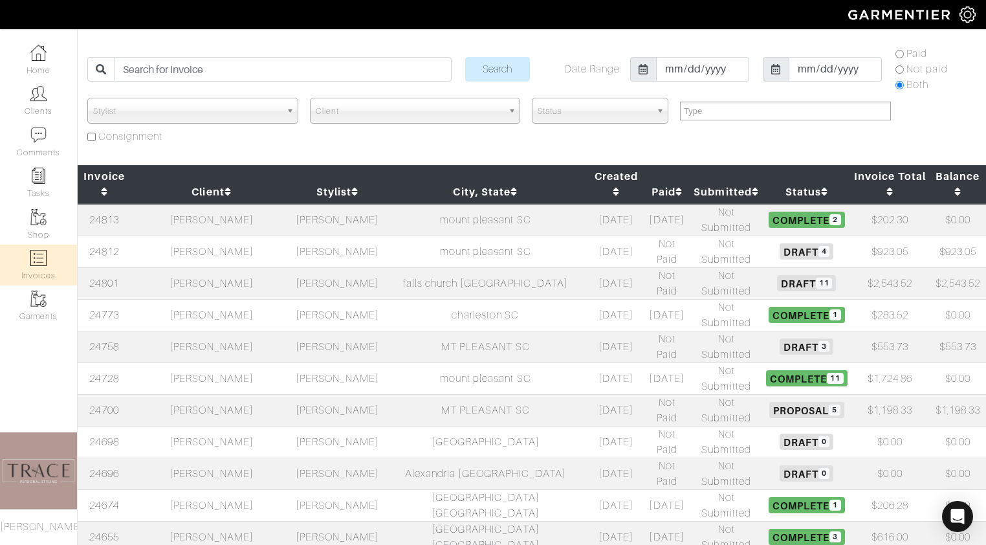
scroll to position [42, 0]
click at [354, 393] on td "[PERSON_NAME]" at bounding box center [337, 409] width 90 height 32
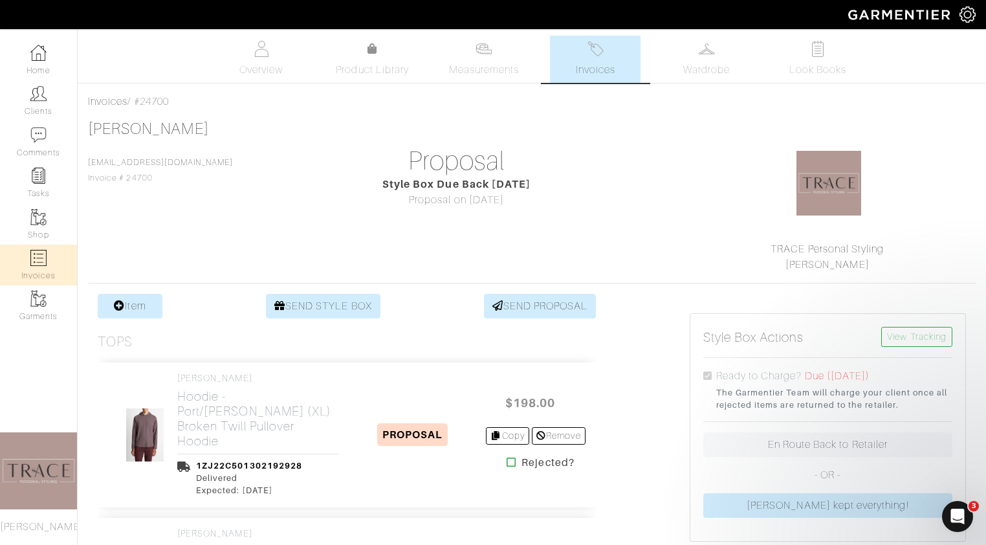
click at [30, 259] on link "Invoices" at bounding box center [38, 264] width 77 height 41
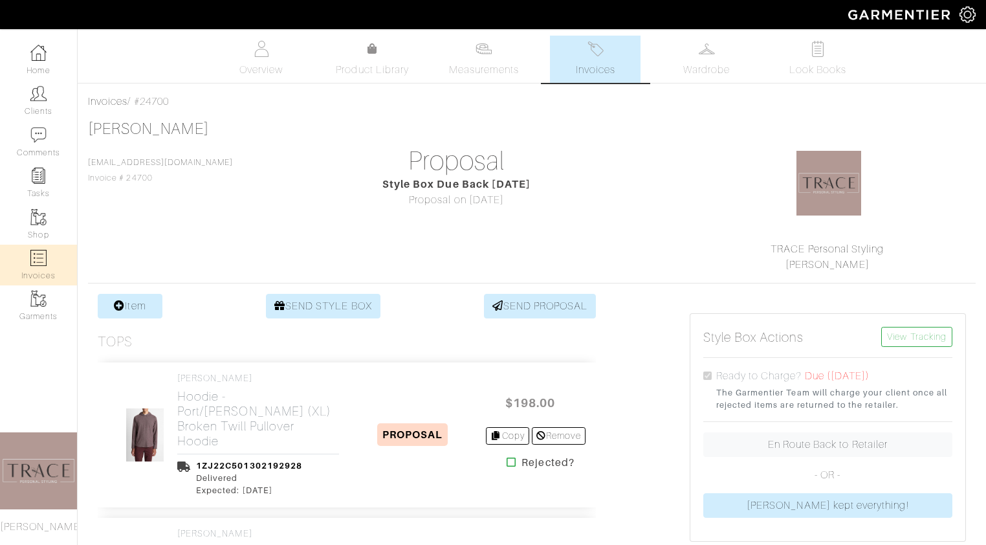
select select
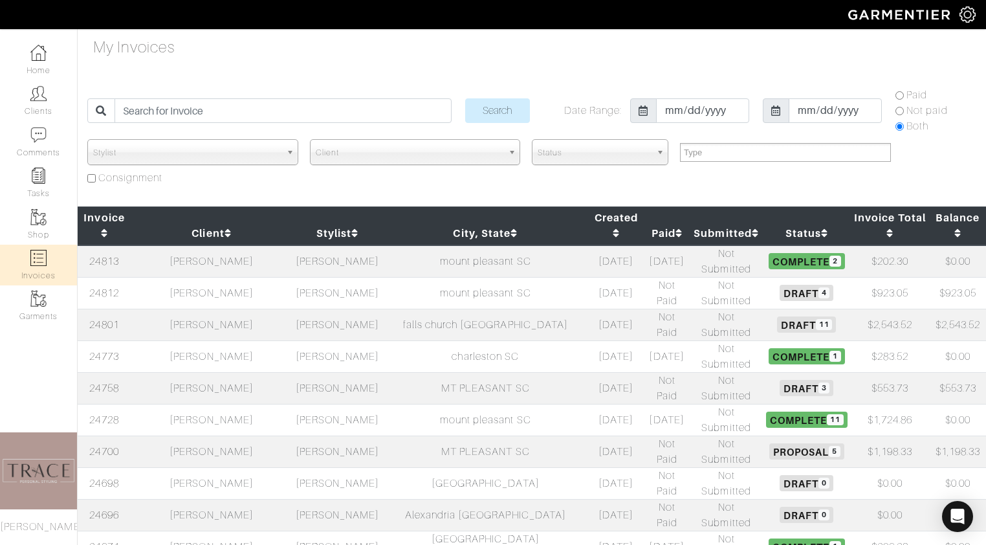
click at [319, 372] on td "[PERSON_NAME]" at bounding box center [337, 388] width 90 height 32
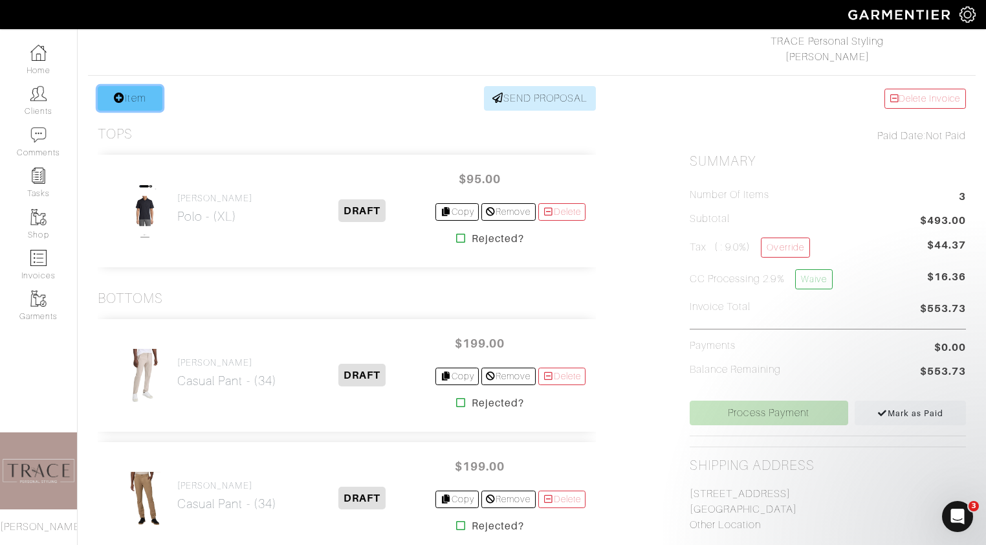
click at [150, 96] on link "Item" at bounding box center [130, 98] width 65 height 25
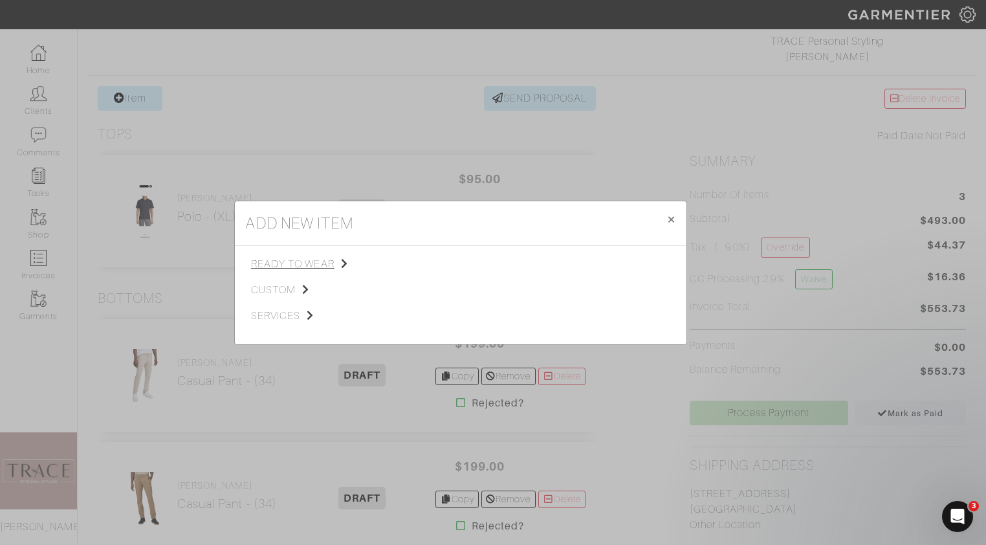
click at [284, 263] on span "ready to wear" at bounding box center [316, 264] width 130 height 16
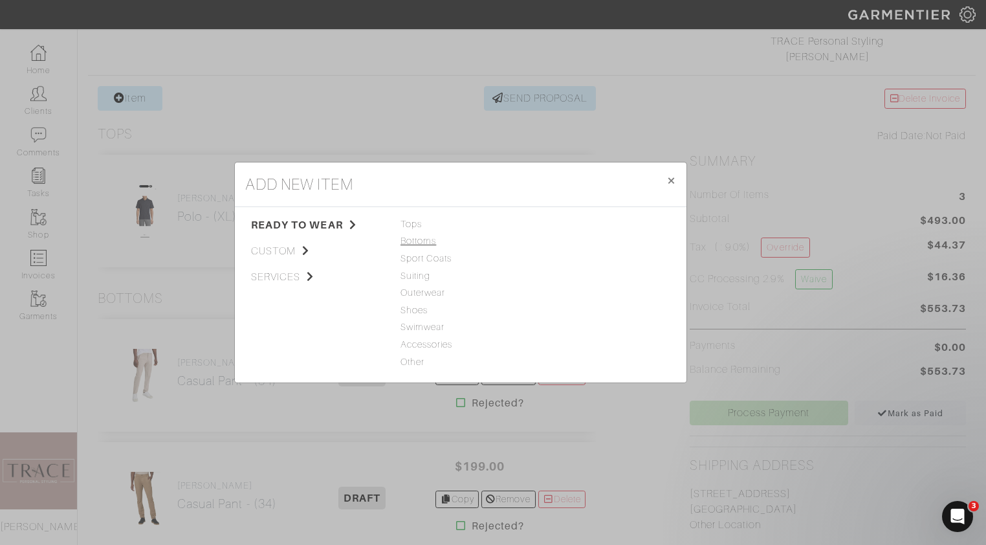
click at [422, 235] on span "Bottoms" at bounding box center [460, 241] width 120 height 14
click at [559, 277] on link "Dress Pant" at bounding box center [563, 275] width 47 height 10
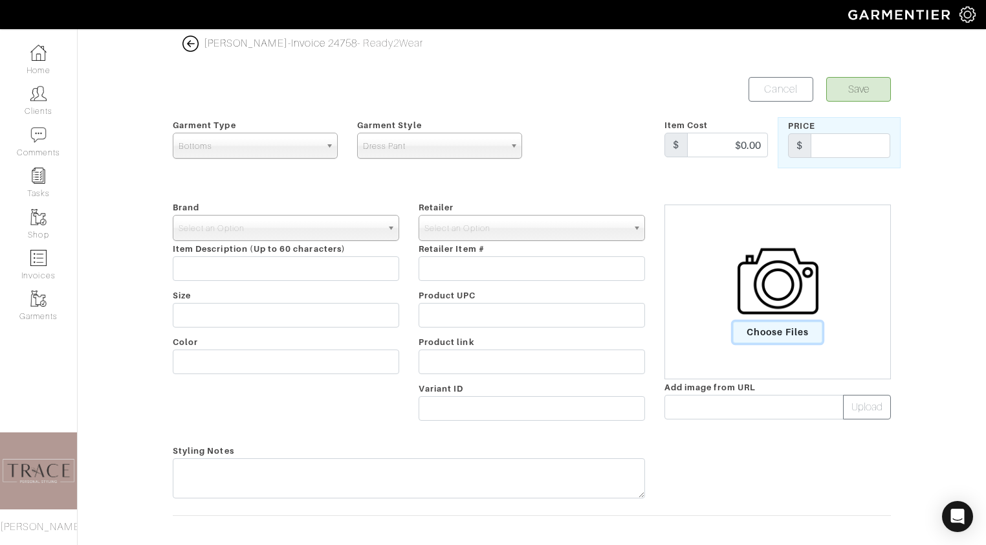
click at [785, 332] on span "Choose Files" at bounding box center [778, 331] width 90 height 21
click at [0, 0] on input "Choose Files" at bounding box center [0, 0] width 0 height 0
click at [391, 229] on b at bounding box center [393, 227] width 12 height 25
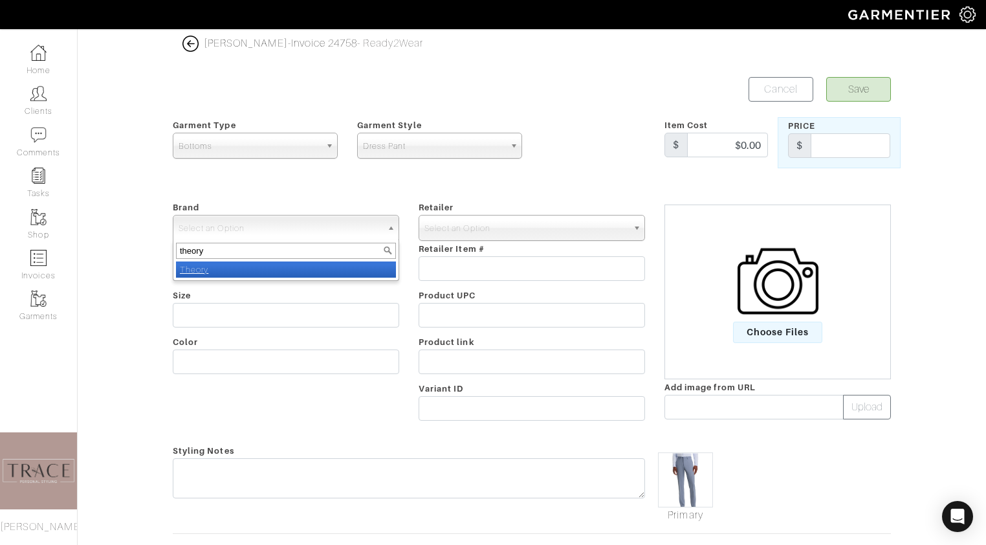
type input "theory"
click at [330, 265] on li "Theory" at bounding box center [286, 269] width 220 height 16
select select "Theory"
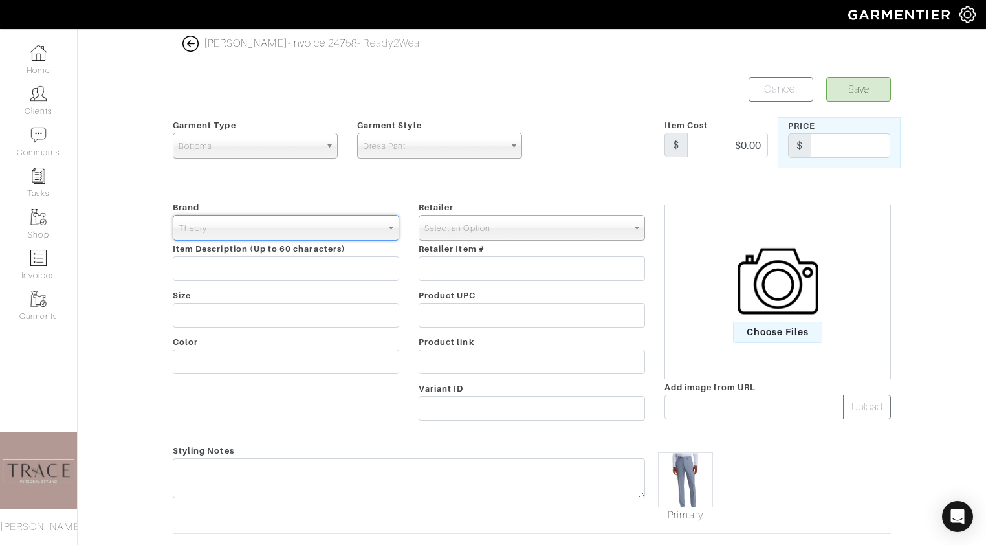
click at [494, 230] on span "Select an Option" at bounding box center [525, 228] width 203 height 26
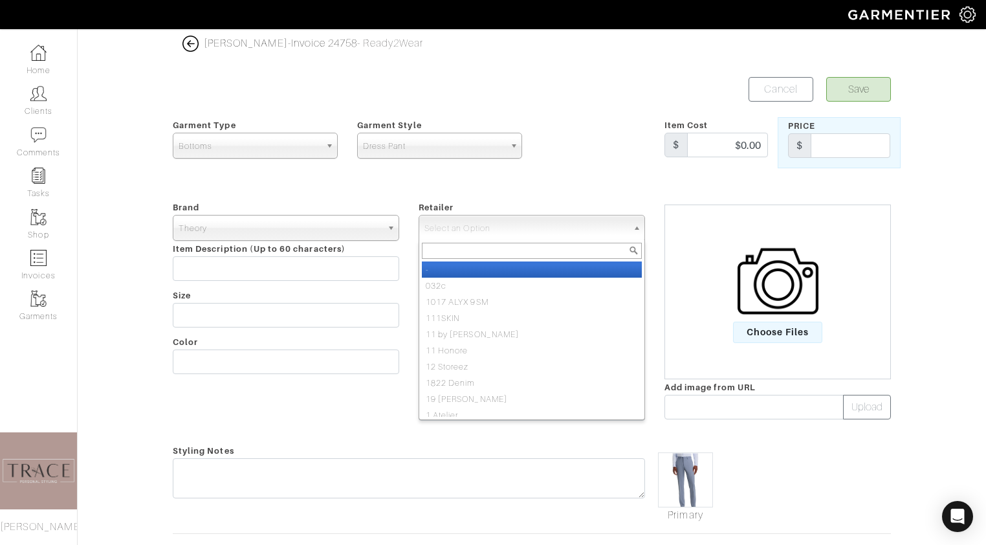
click at [484, 273] on li "-" at bounding box center [532, 269] width 220 height 16
select select "6380"
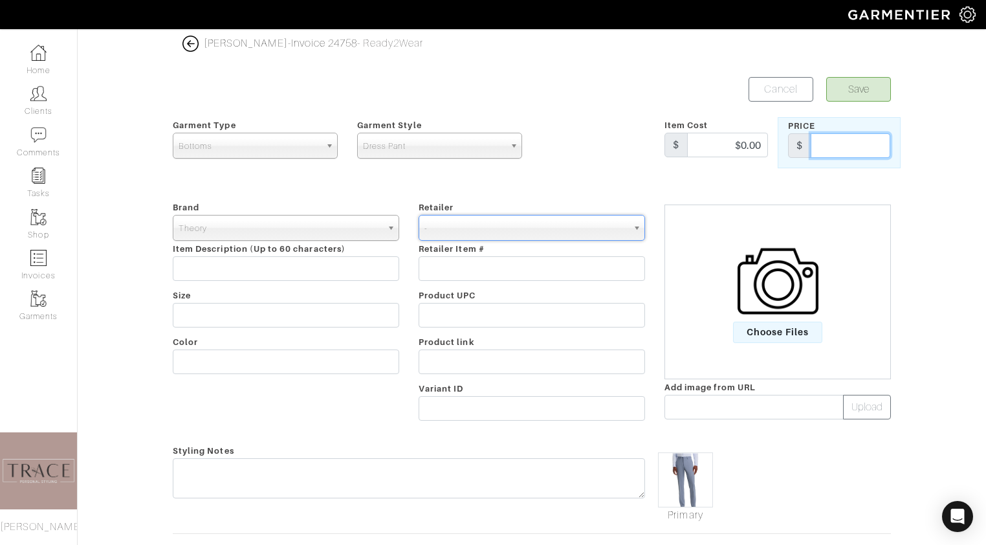
click at [838, 138] on input "text" at bounding box center [850, 145] width 80 height 25
type input "295"
click at [849, 81] on button "Save" at bounding box center [858, 89] width 65 height 25
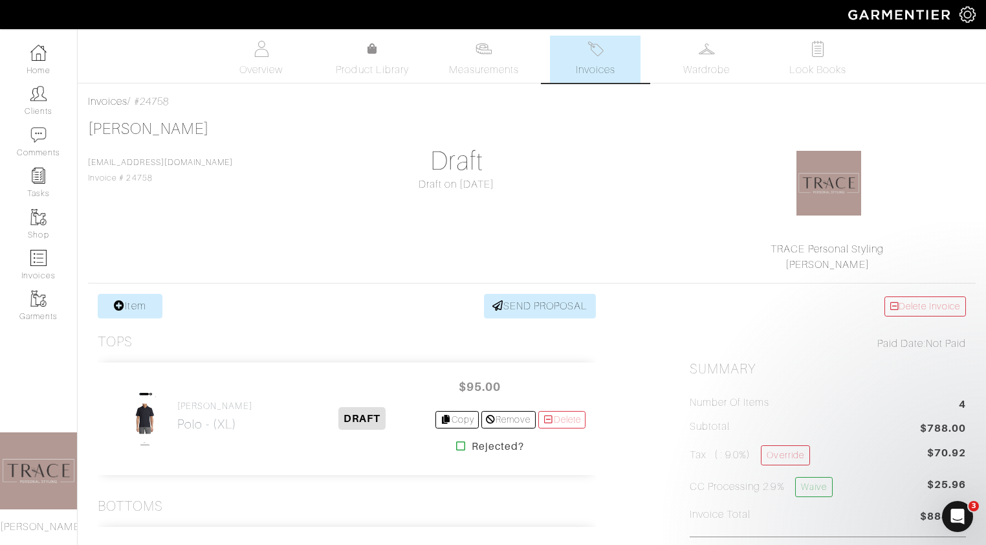
click at [606, 61] on link "Invoices" at bounding box center [595, 59] width 91 height 47
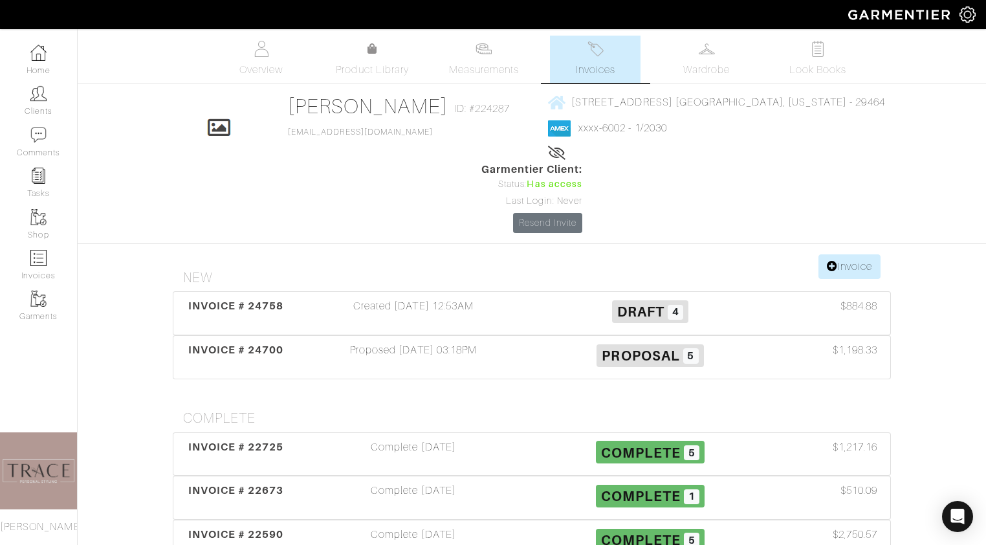
click at [599, 67] on span "Invoices" at bounding box center [595, 70] width 39 height 16
click at [38, 256] on img at bounding box center [38, 258] width 16 height 16
select select
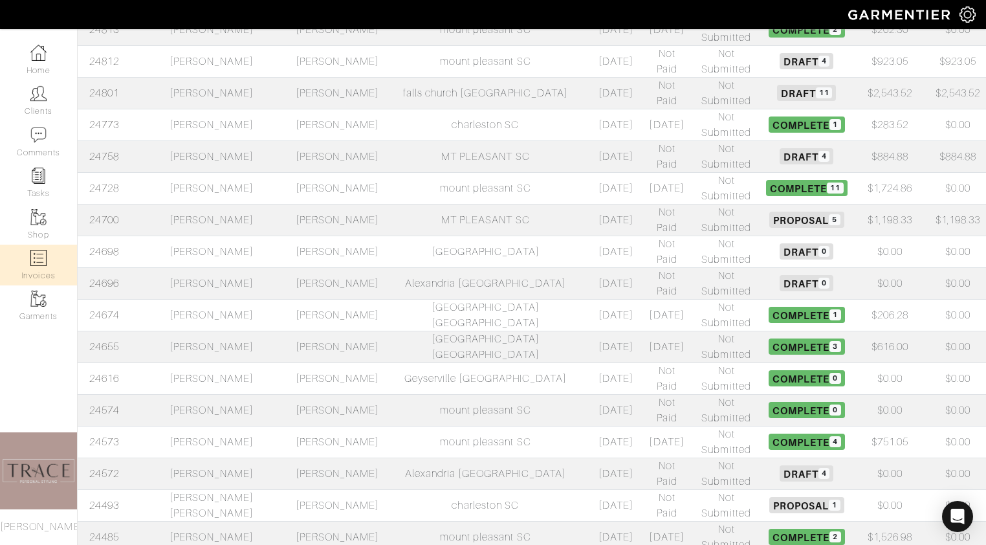
scroll to position [257, 0]
